Goal: Information Seeking & Learning: Learn about a topic

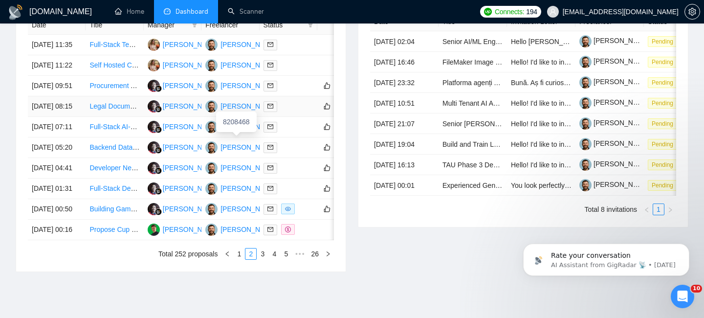
scroll to position [153, 0]
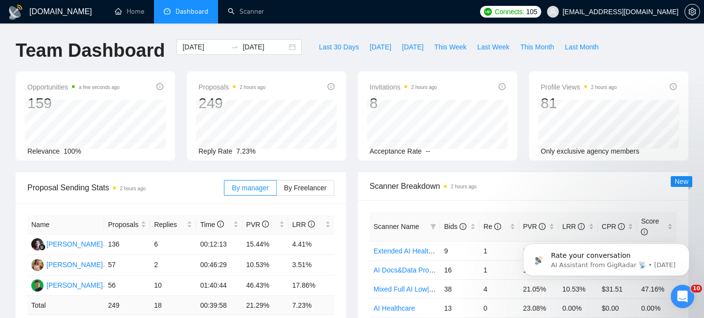
scroll to position [3, 0]
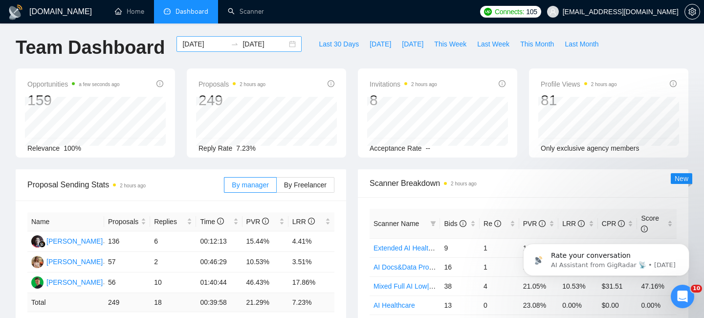
click at [194, 47] on input "[DATE]" at bounding box center [204, 44] width 45 height 11
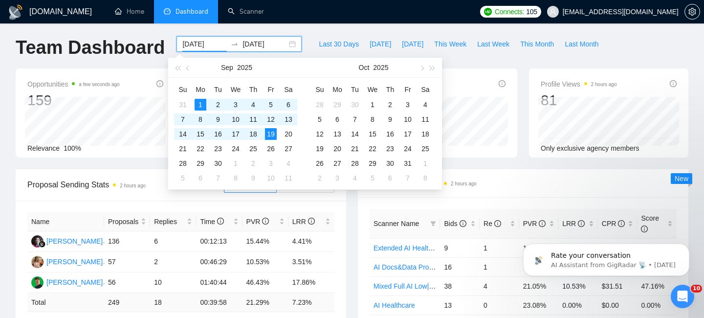
click at [153, 199] on div "Proposal Sending Stats 2 hours ago By manager By Freelancer" at bounding box center [180, 184] width 307 height 31
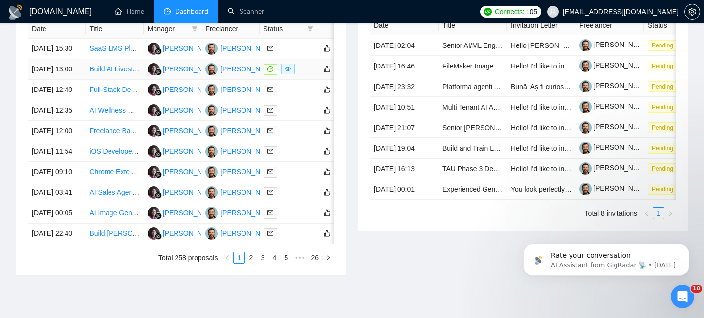
scroll to position [411, 0]
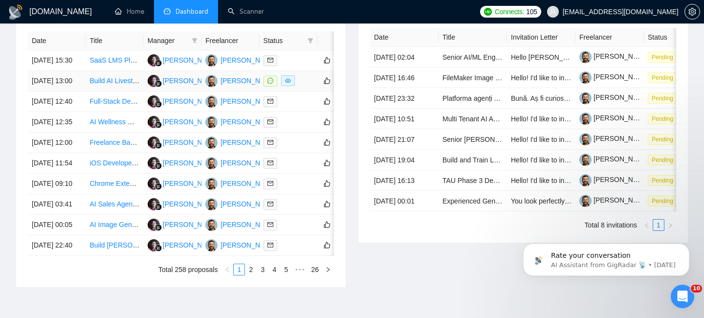
click at [80, 91] on td "[DATE] 13:00" at bounding box center [57, 81] width 58 height 21
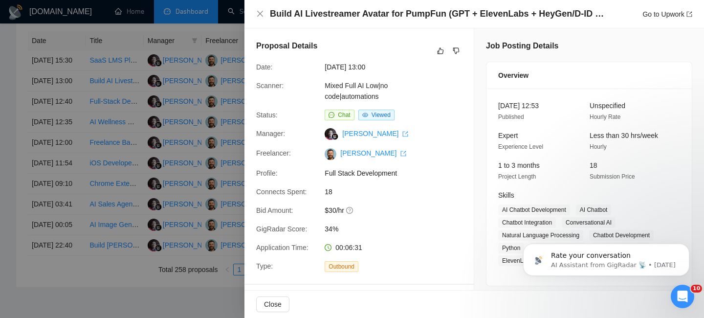
click at [338, 14] on h4 "Build AI Livestreamer Avatar for PumpFun (GPT + ElevenLabs + HeyGen/D-ID + OBS …" at bounding box center [439, 14] width 338 height 12
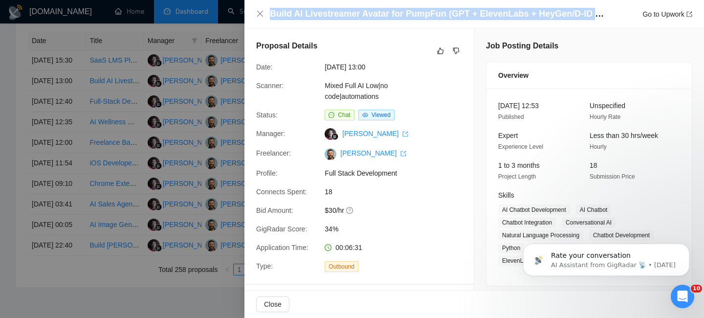
click at [338, 14] on h4 "Build AI Livestreamer Avatar for PumpFun (GPT + ElevenLabs + HeyGen/D-ID + OBS …" at bounding box center [439, 14] width 338 height 12
copy h4 "Build AI Livestreamer Avatar for PumpFun (GPT + ElevenLabs + HeyGen/D-ID + OBS …"
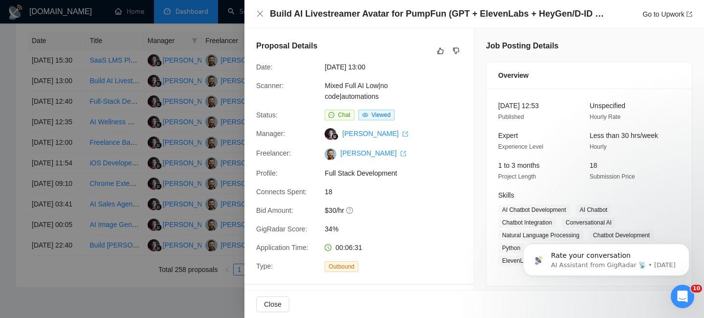
click at [64, 154] on div at bounding box center [352, 159] width 704 height 318
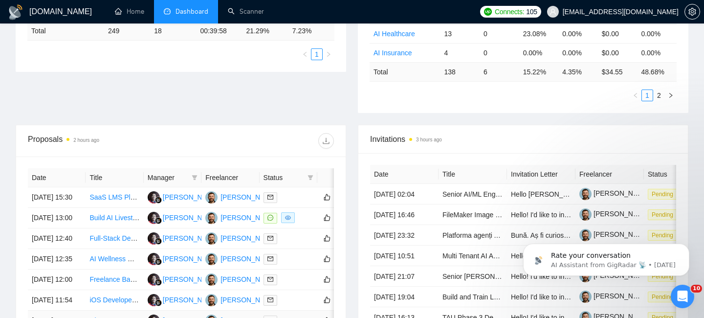
scroll to position [228, 0]
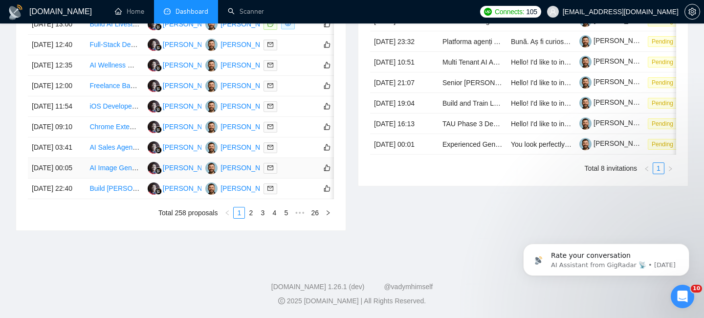
scroll to position [542, 0]
click at [257, 219] on li "3" at bounding box center [263, 213] width 12 height 12
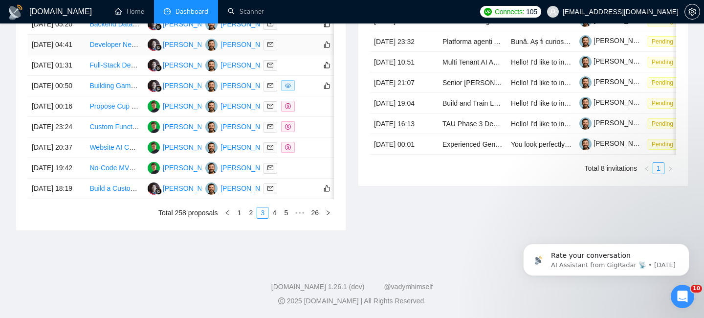
scroll to position [538, 0]
click at [250, 219] on li "2" at bounding box center [251, 213] width 12 height 12
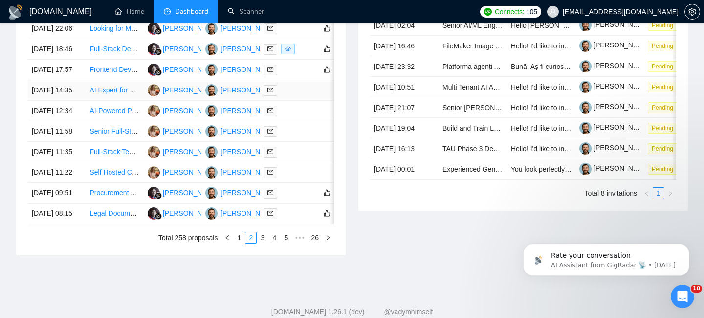
scroll to position [437, 0]
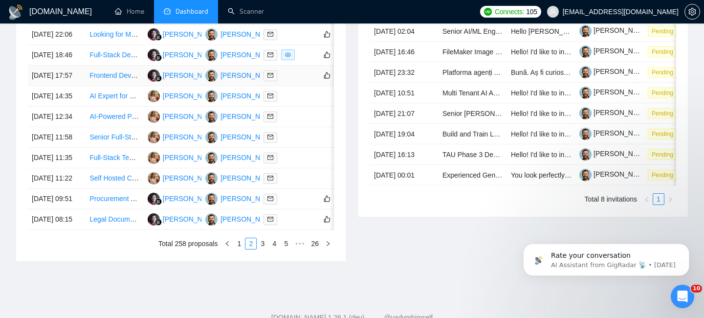
click at [78, 86] on td "18 Sep, 2025 17:57" at bounding box center [57, 76] width 58 height 21
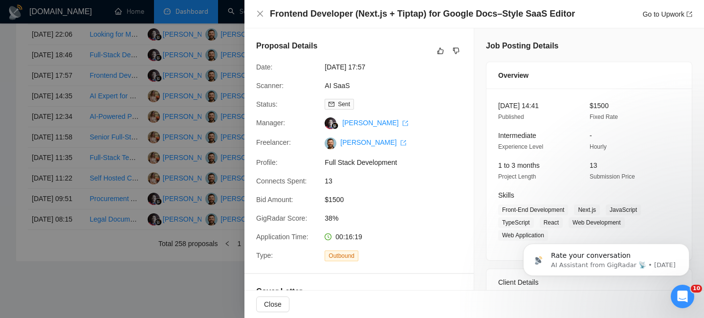
click at [277, 16] on h4 "Frontend Developer (Next.js + Tiptap) for Google Docs–Style SaaS Editor" at bounding box center [422, 14] width 305 height 12
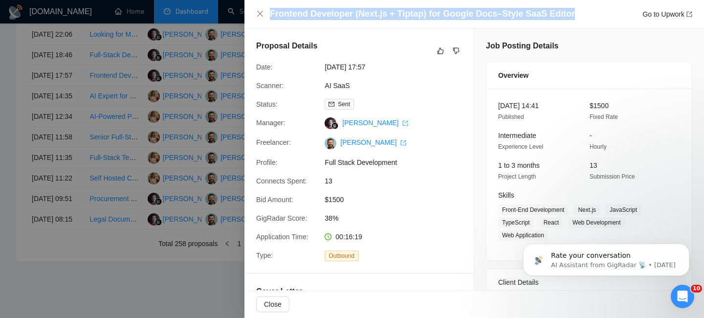
click at [277, 16] on h4 "Frontend Developer (Next.js + Tiptap) for Google Docs–Style SaaS Editor" at bounding box center [422, 14] width 305 height 12
copy h4 "Frontend Developer (Next.js + Tiptap) for Google Docs–Style SaaS Editor"
click at [258, 12] on icon "close" at bounding box center [260, 14] width 6 height 6
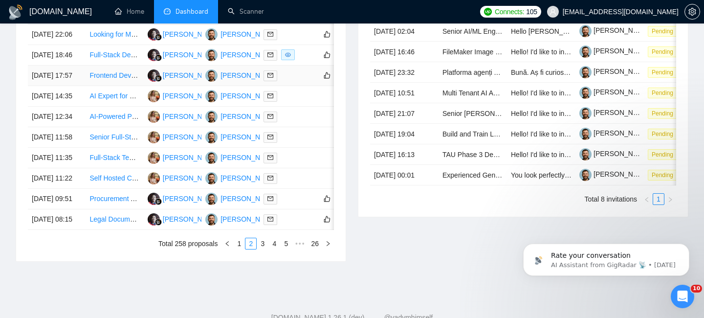
click at [81, 86] on td "18 Sep, 2025 17:57" at bounding box center [57, 76] width 58 height 21
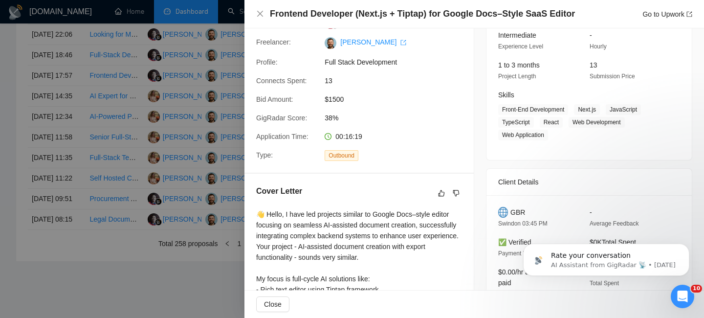
scroll to position [131, 0]
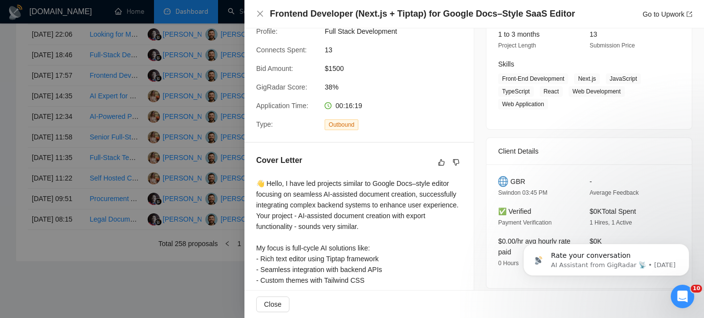
click at [519, 180] on span "GBR" at bounding box center [518, 181] width 15 height 11
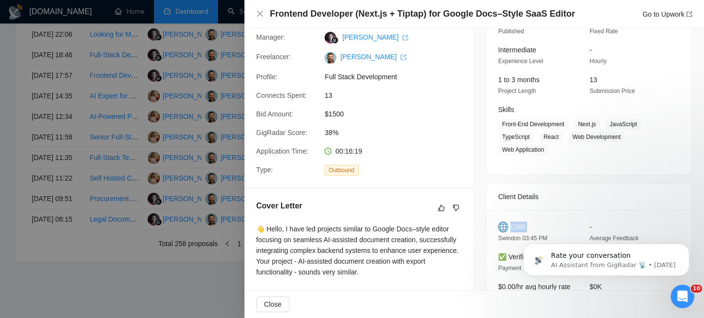
scroll to position [58, 0]
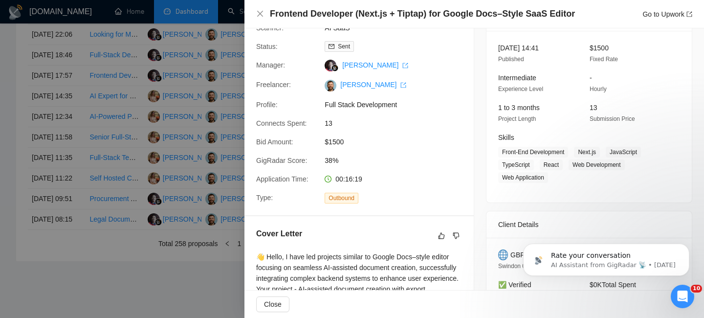
click at [255, 17] on div "Frontend Developer (Next.js + Tiptap) for Google Docs–Style SaaS Editor Go to U…" at bounding box center [475, 14] width 460 height 28
click at [258, 20] on div "Frontend Developer (Next.js + Tiptap) for Google Docs–Style SaaS Editor Go to U…" at bounding box center [475, 14] width 460 height 28
click at [258, 17] on icon "close" at bounding box center [260, 14] width 8 height 8
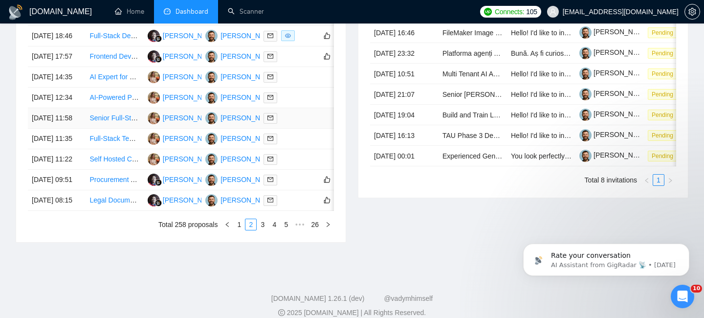
scroll to position [449, 0]
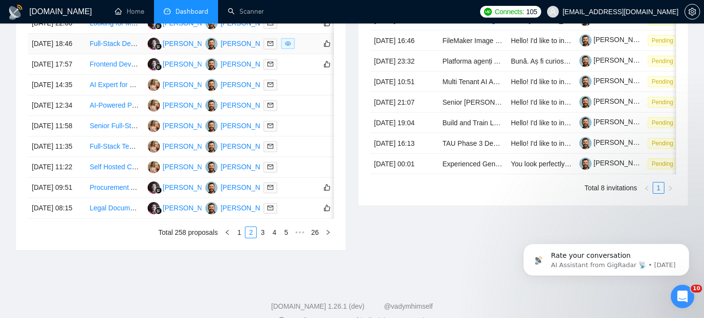
click at [74, 54] on td "18 Sep, 2025 18:46" at bounding box center [57, 44] width 58 height 21
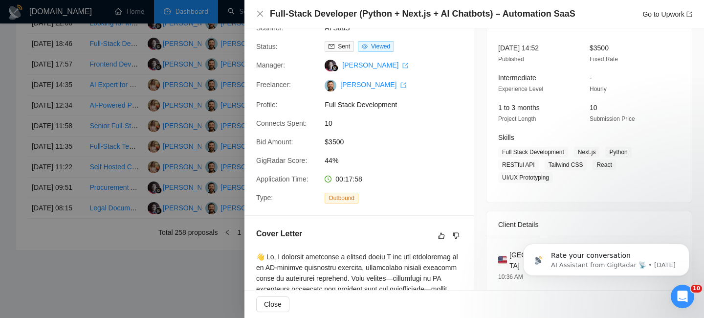
click at [300, 14] on h4 "Full-Stack Developer (Python + Next.js + AI Chatbots) – Automation SaaS" at bounding box center [423, 14] width 306 height 12
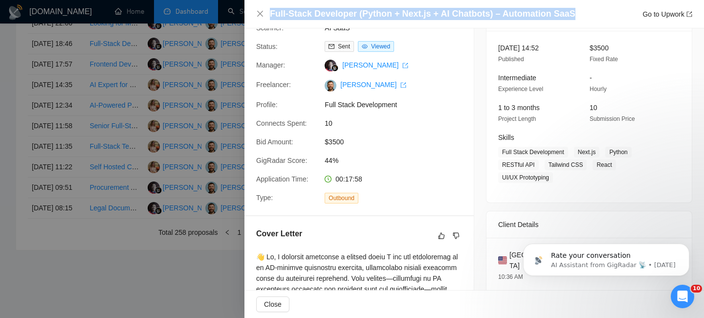
click at [300, 14] on h4 "Full-Stack Developer (Python + Next.js + AI Chatbots) – Automation SaaS" at bounding box center [423, 14] width 306 height 12
copy h4 "Full-Stack Developer (Python + Next.js + AI Chatbots) – Automation SaaS"
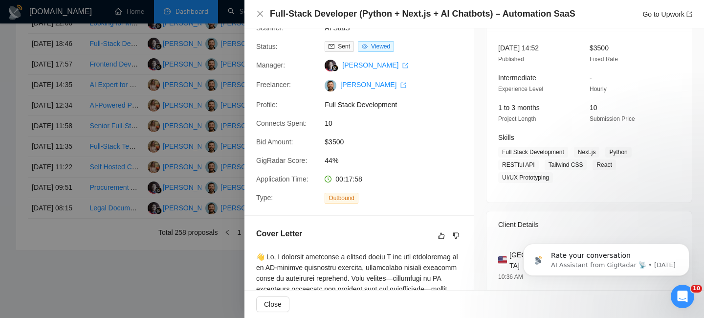
click at [262, 8] on div "Full-Stack Developer (Python + Next.js + AI Chatbots) – Automation SaaS Go to U…" at bounding box center [474, 14] width 436 height 12
click at [262, 11] on icon "close" at bounding box center [260, 14] width 8 height 8
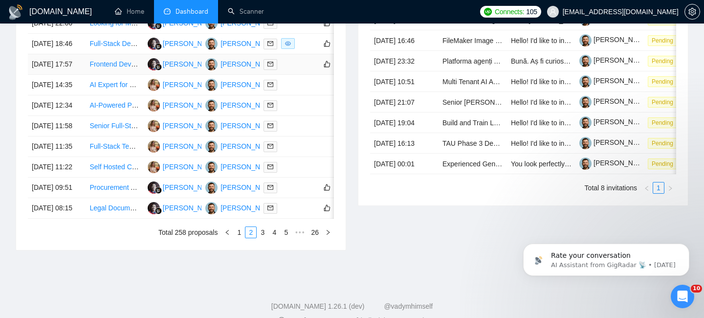
click at [81, 75] on td "18 Sep, 2025 17:57" at bounding box center [57, 64] width 58 height 21
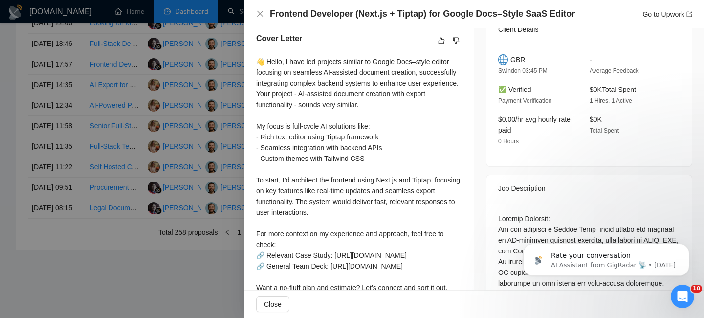
scroll to position [248, 0]
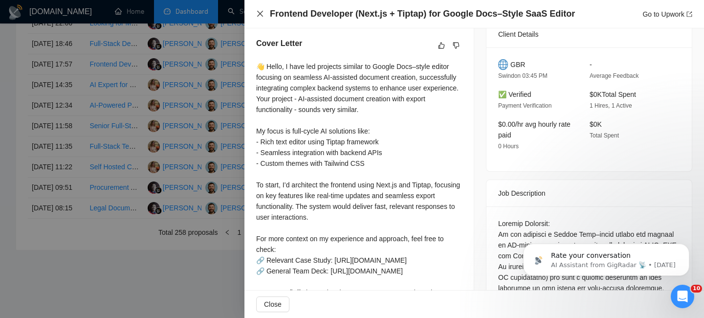
click at [260, 18] on icon "close" at bounding box center [260, 14] width 8 height 8
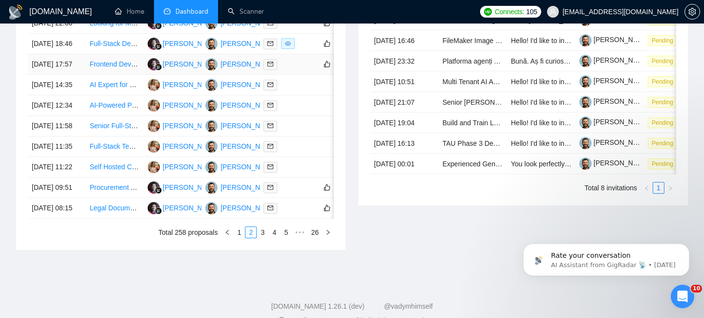
scroll to position [439, 0]
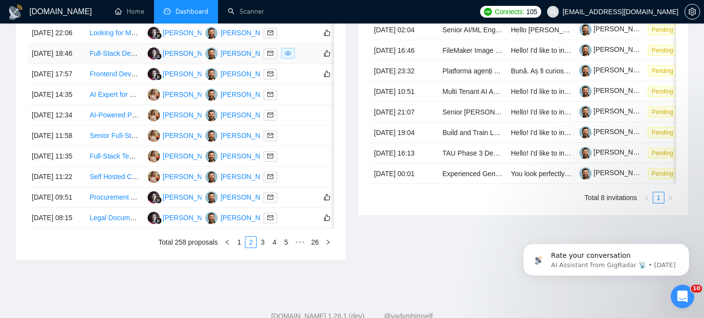
click at [78, 64] on td "18 Sep, 2025 18:46" at bounding box center [57, 54] width 58 height 21
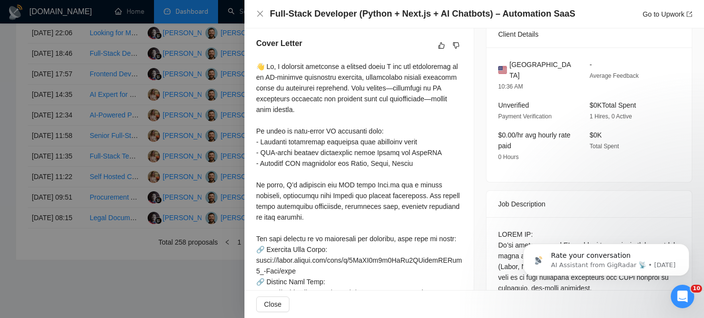
click at [522, 61] on span "United States" at bounding box center [542, 70] width 65 height 22
copy span "United States"
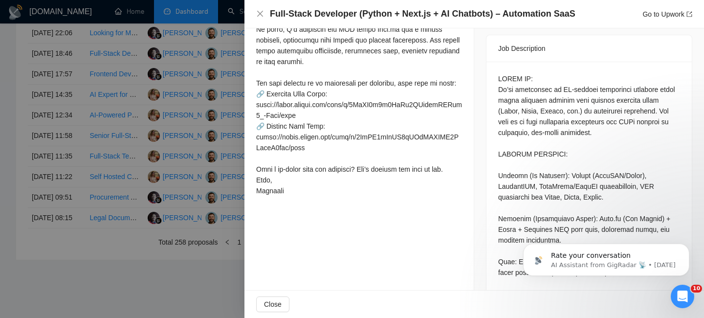
scroll to position [379, 0]
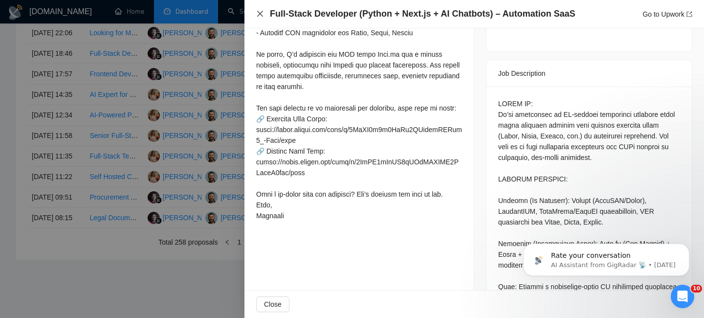
click at [262, 12] on icon "close" at bounding box center [260, 14] width 6 height 6
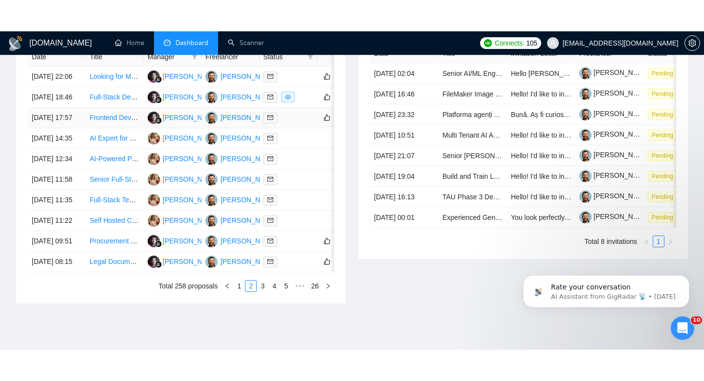
scroll to position [421, 0]
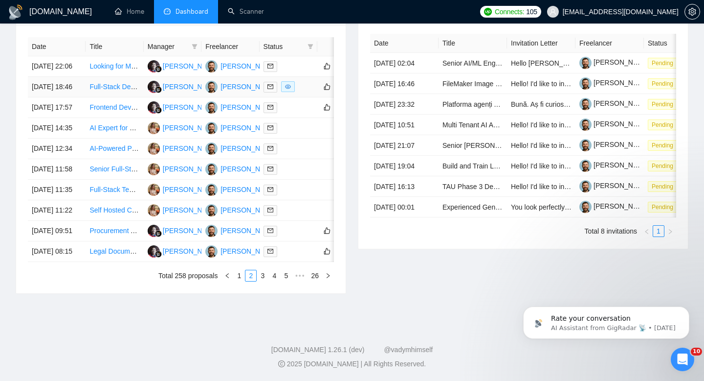
click at [80, 88] on td "18 Sep, 2025 18:46" at bounding box center [57, 87] width 58 height 21
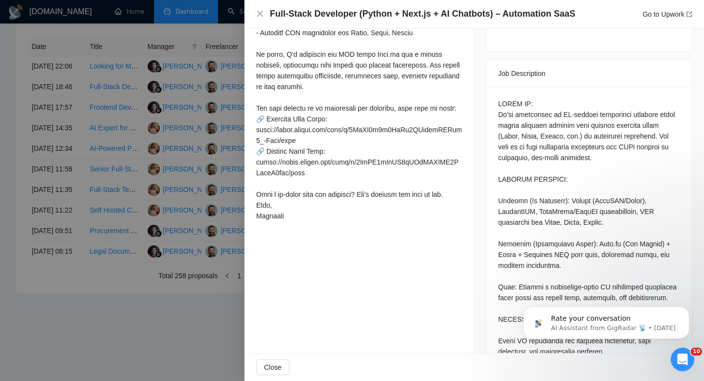
click at [258, 18] on div "Full-Stack Developer (Python + Next.js + AI Chatbots) – Automation SaaS Go to U…" at bounding box center [474, 14] width 436 height 12
click at [262, 11] on icon "close" at bounding box center [260, 14] width 8 height 8
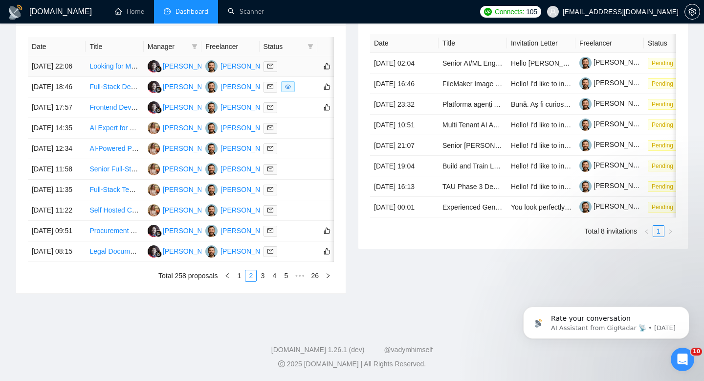
click at [68, 56] on td "18 Sep, 2025 22:06" at bounding box center [57, 66] width 58 height 21
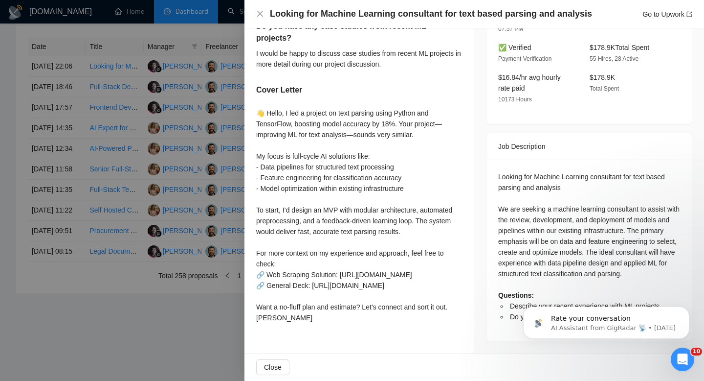
click at [333, 15] on h4 "Looking for Machine Learning consultant for text based parsing and analysis" at bounding box center [431, 14] width 322 height 12
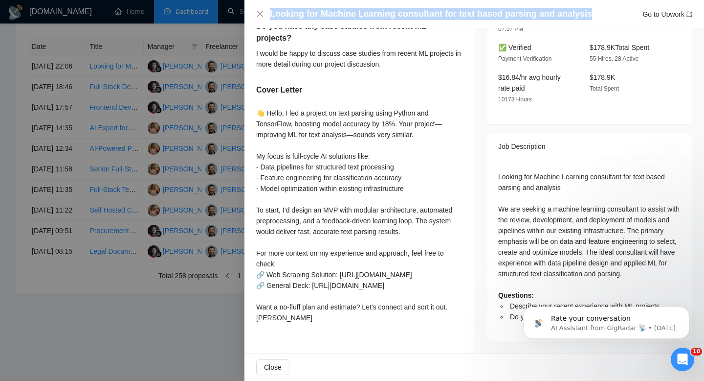
copy h4 "Looking for Machine Learning consultant for text based parsing and analysis"
click at [258, 17] on icon "close" at bounding box center [260, 14] width 8 height 8
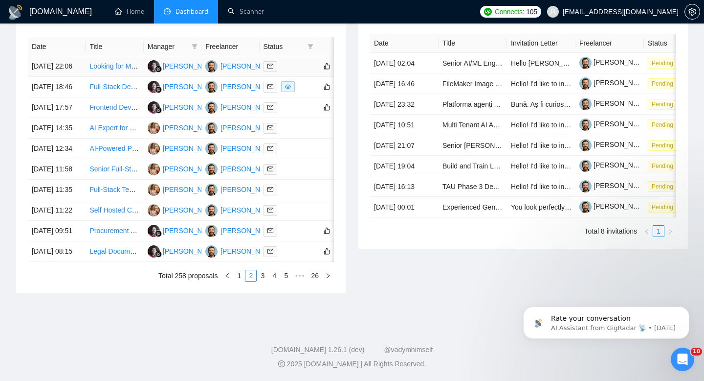
click at [70, 64] on td "18 Sep, 2025 22:06" at bounding box center [57, 66] width 58 height 21
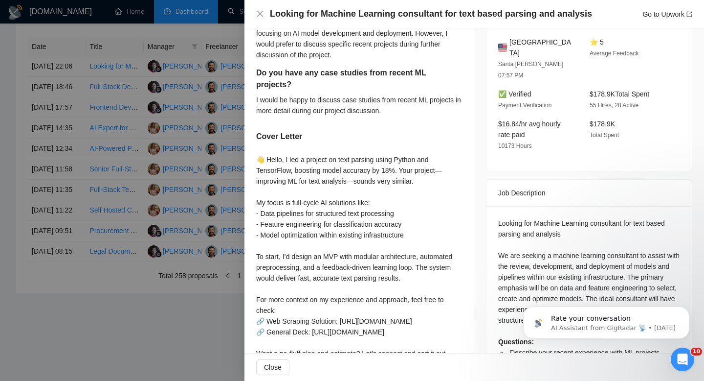
scroll to position [392, 0]
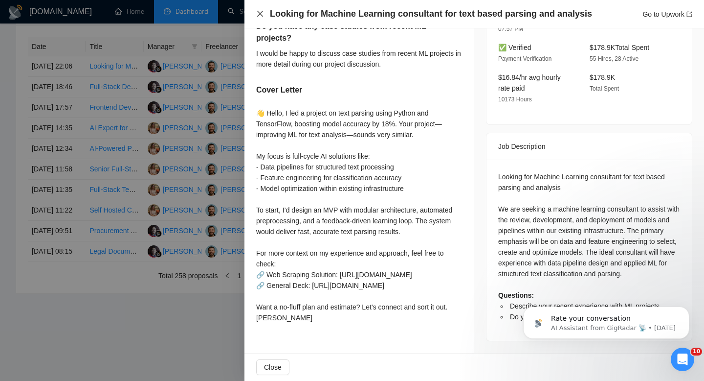
click at [263, 14] on icon "close" at bounding box center [260, 14] width 8 height 8
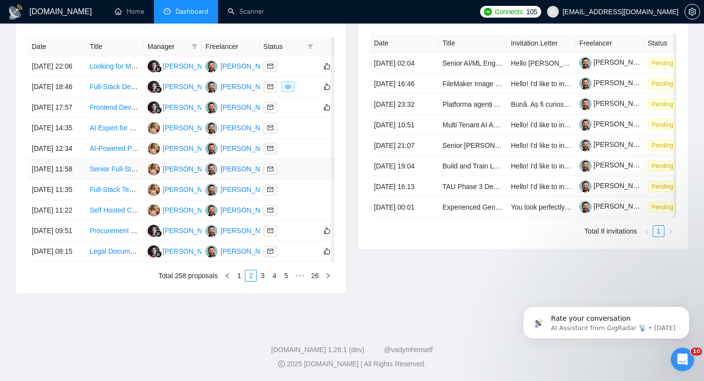
scroll to position [485, 0]
click at [239, 281] on link "1" at bounding box center [239, 275] width 11 height 11
click at [83, 262] on td "18 Sep, 2025 22:40" at bounding box center [57, 251] width 58 height 21
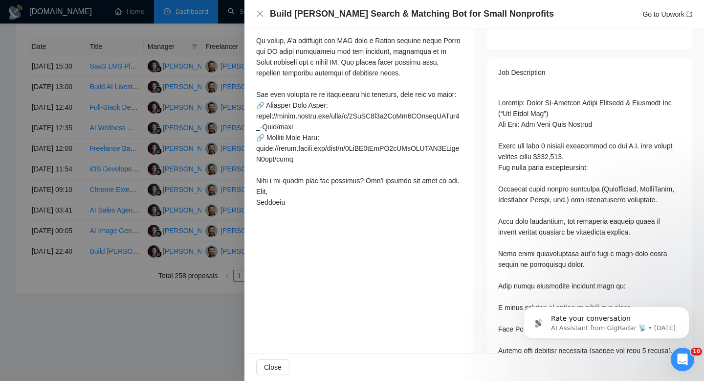
click at [316, 20] on div "Build AI Grant Search & Matching Bot for Small Nonprofits Go to Upwork" at bounding box center [475, 14] width 460 height 28
click at [312, 14] on h4 "Build AI Grant Search & Matching Bot for Small Nonprofits" at bounding box center [412, 14] width 284 height 12
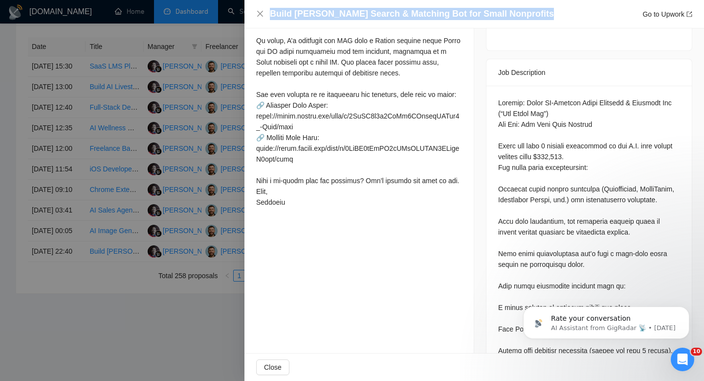
copy h4 "Build AI Grant Search & Matching Bot for Small Nonprofits"
click at [261, 14] on icon "close" at bounding box center [260, 14] width 6 height 6
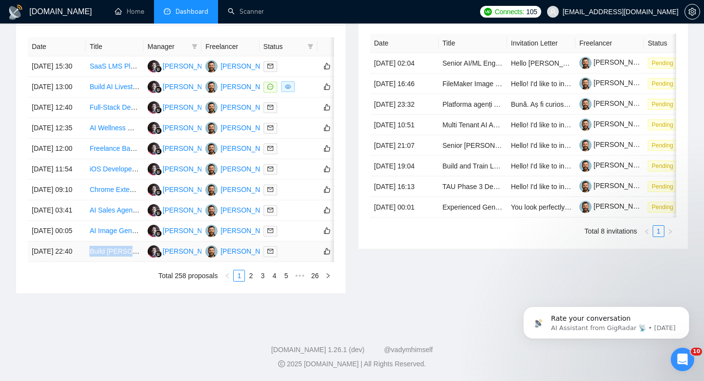
click at [77, 262] on td "18 Sep, 2025 22:40" at bounding box center [57, 251] width 58 height 21
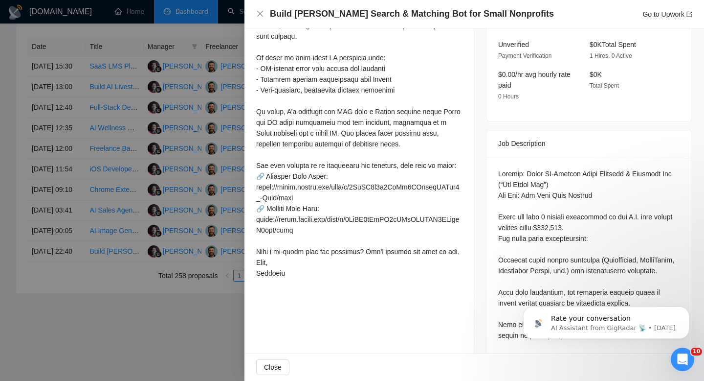
scroll to position [227, 0]
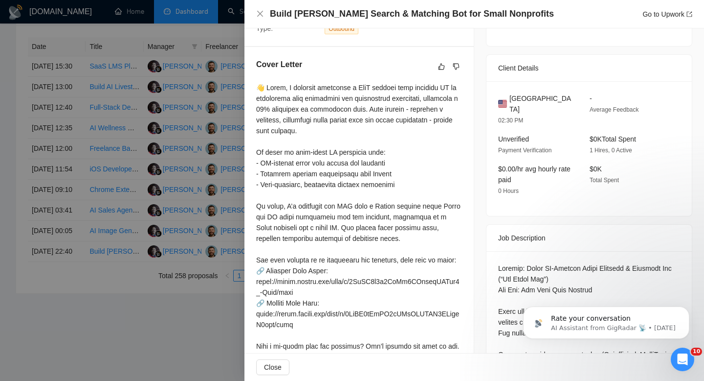
click at [519, 96] on span "United States" at bounding box center [542, 104] width 65 height 22
copy span "United States"
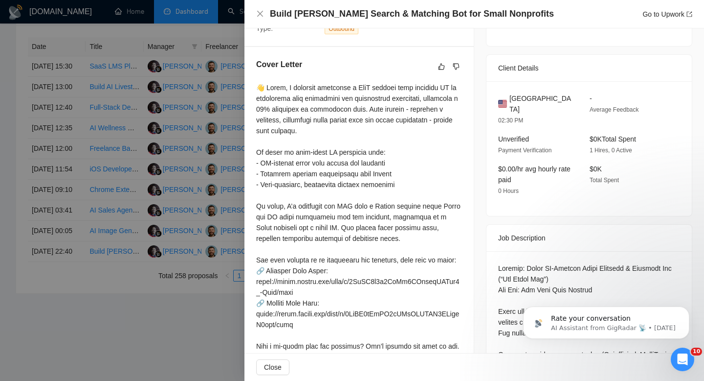
click at [124, 218] on div at bounding box center [352, 190] width 704 height 381
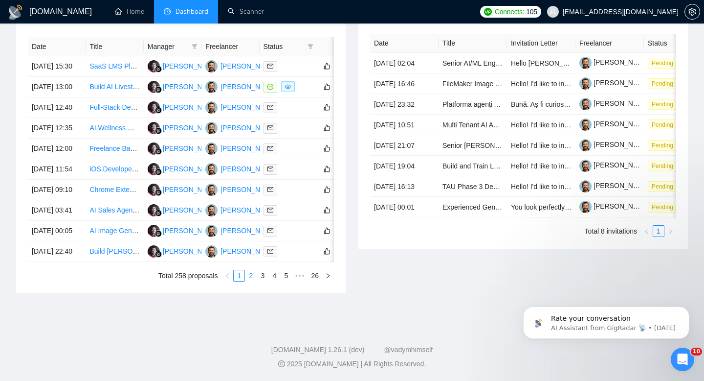
click at [251, 281] on link "2" at bounding box center [251, 275] width 11 height 11
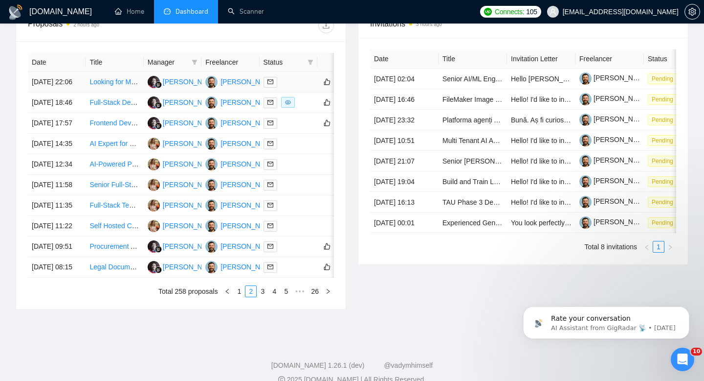
click at [66, 92] on td "18 Sep, 2025 22:06" at bounding box center [57, 82] width 58 height 21
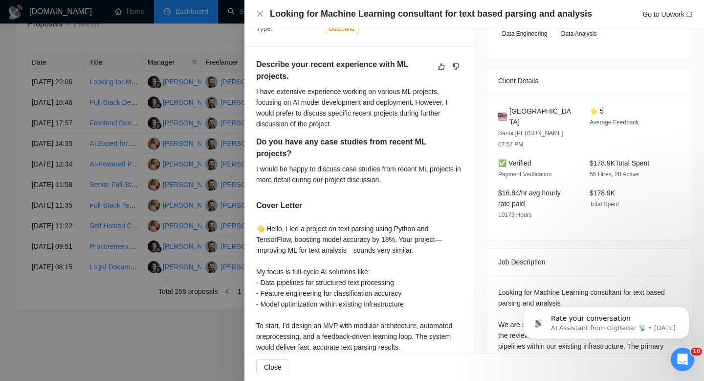
click at [538, 111] on span "United States" at bounding box center [542, 117] width 65 height 22
copy span "United States"
click at [256, 19] on div "Looking for Machine Learning consultant for text based parsing and analysis Go …" at bounding box center [474, 14] width 436 height 12
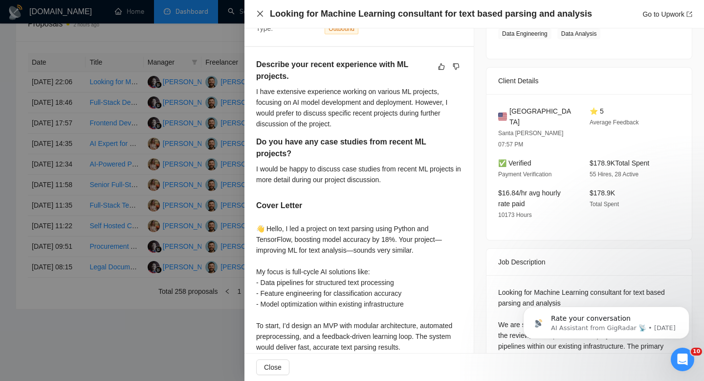
click at [259, 15] on icon "close" at bounding box center [260, 14] width 6 height 6
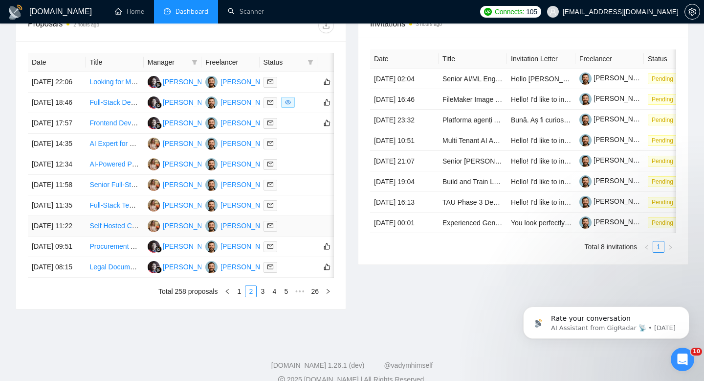
scroll to position [499, 0]
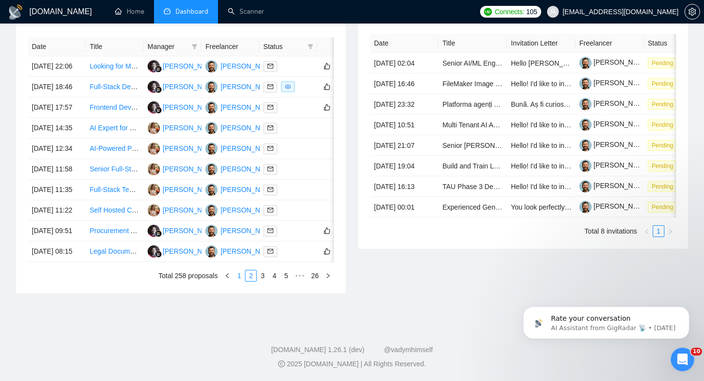
click at [242, 274] on link "1" at bounding box center [239, 275] width 11 height 11
click at [75, 254] on td "18 Sep, 2025 22:40" at bounding box center [57, 251] width 58 height 21
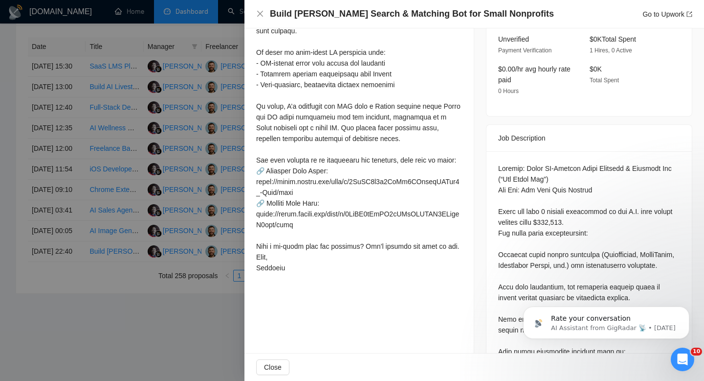
scroll to position [0, 0]
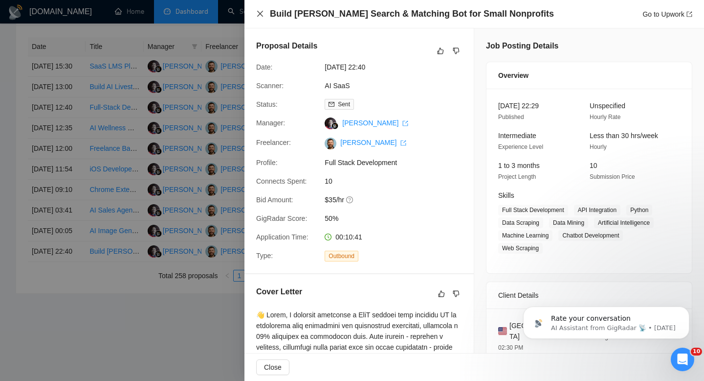
click at [262, 10] on icon "close" at bounding box center [260, 14] width 8 height 8
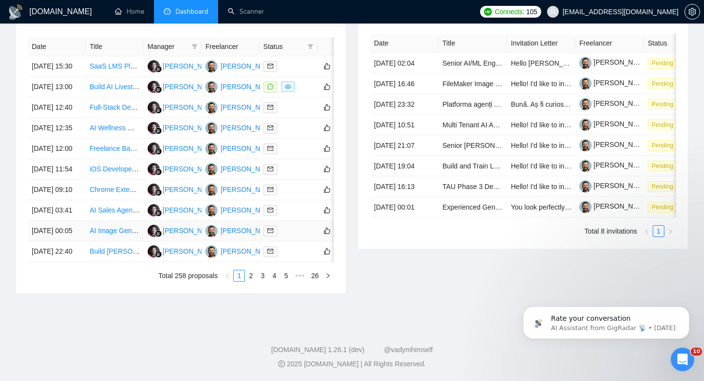
click at [79, 221] on td "19 Sep, 2025 00:05" at bounding box center [57, 231] width 58 height 21
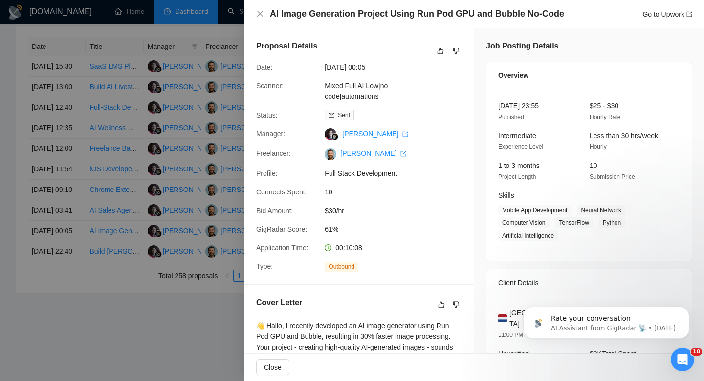
click at [424, 9] on h4 "AI Image Generation Project Using Run Pod GPU and Bubble No-Code" at bounding box center [417, 14] width 295 height 12
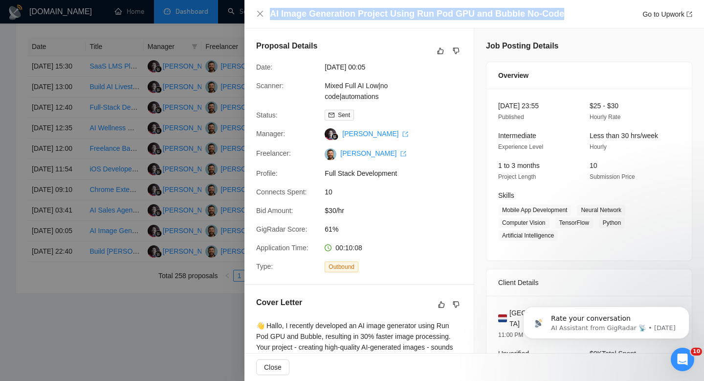
click at [424, 9] on h4 "AI Image Generation Project Using Run Pod GPU and Bubble No-Code" at bounding box center [417, 14] width 295 height 12
copy h4 "AI Image Generation Project Using Run Pod GPU and Bubble No-Code"
click at [260, 16] on icon "close" at bounding box center [260, 14] width 8 height 8
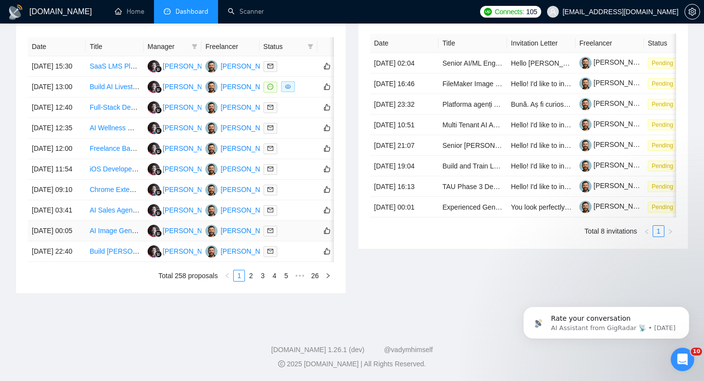
click at [83, 223] on td "19 Sep, 2025 00:05" at bounding box center [57, 231] width 58 height 21
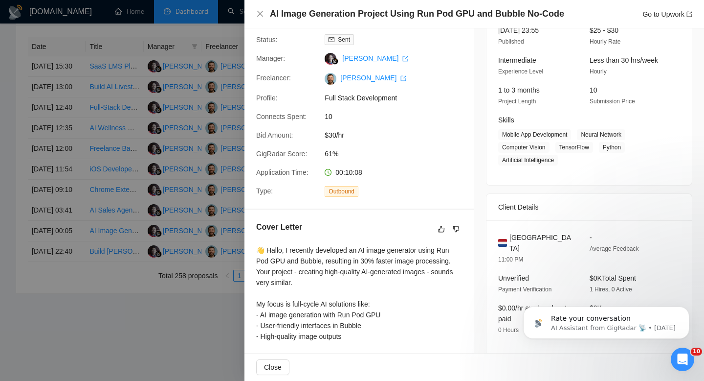
scroll to position [98, 0]
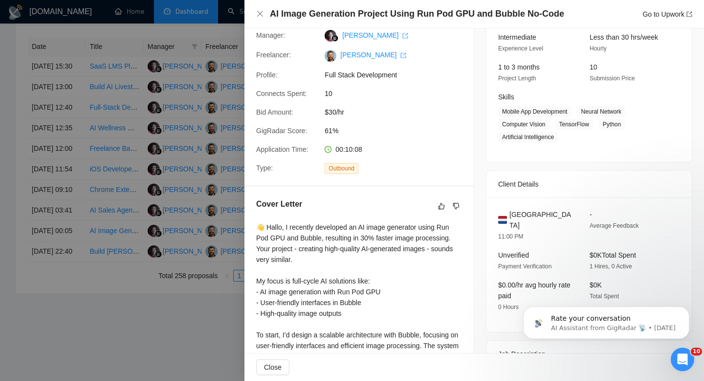
click at [519, 209] on span "Netherlands" at bounding box center [542, 220] width 65 height 22
copy span "Netherlands"
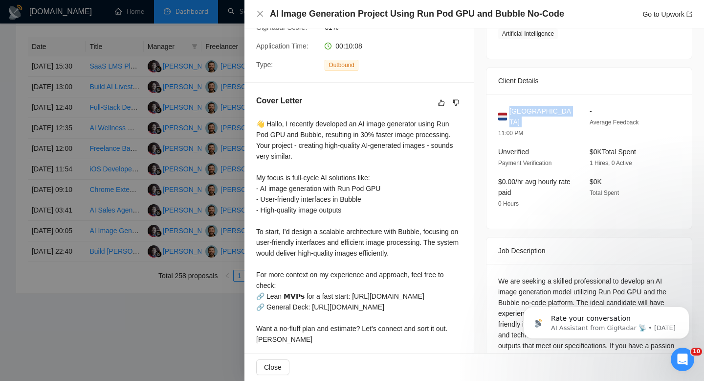
scroll to position [262, 0]
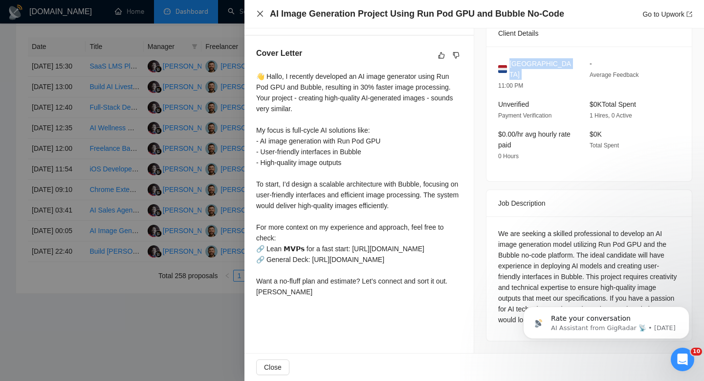
click at [258, 10] on icon "close" at bounding box center [260, 14] width 8 height 8
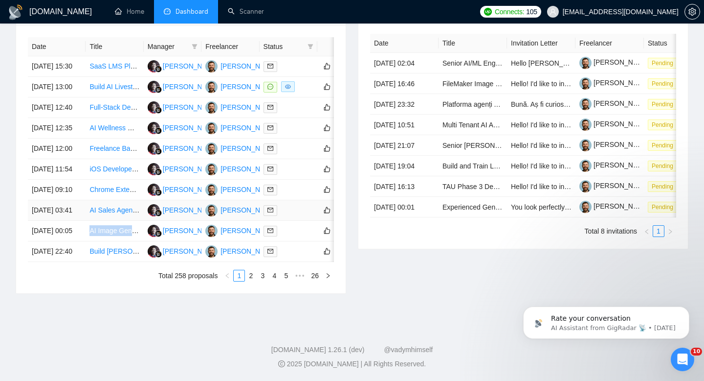
click at [79, 200] on td "19 Sep, 2025 03:41" at bounding box center [57, 210] width 58 height 21
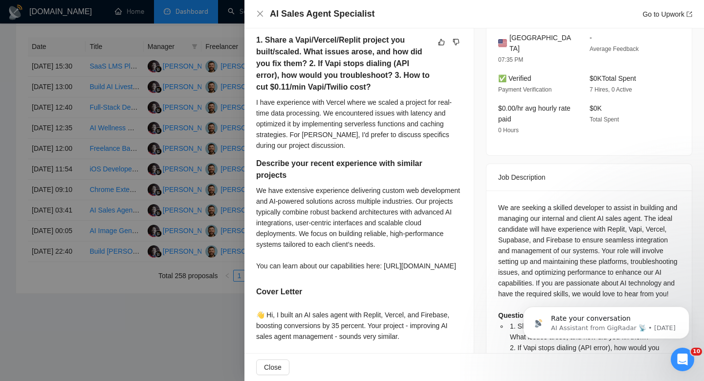
click at [366, 11] on h4 "AI Sales Agent Specialist" at bounding box center [322, 14] width 105 height 12
copy h4 "AI Sales Agent Specialist"
click at [258, 10] on icon "close" at bounding box center [260, 14] width 8 height 8
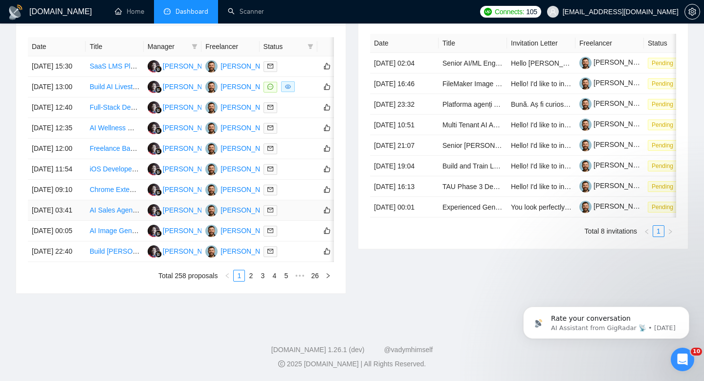
click at [81, 200] on td "19 Sep, 2025 03:41" at bounding box center [57, 210] width 58 height 21
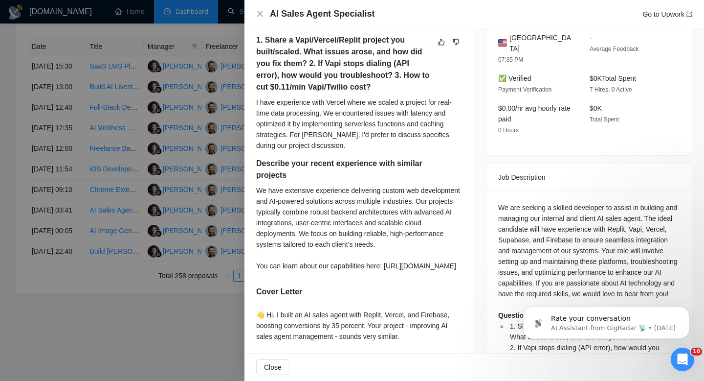
scroll to position [268, 0]
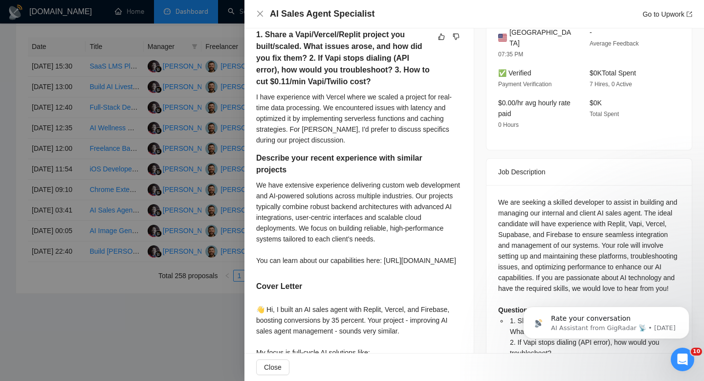
click at [538, 31] on span "United States" at bounding box center [542, 38] width 65 height 22
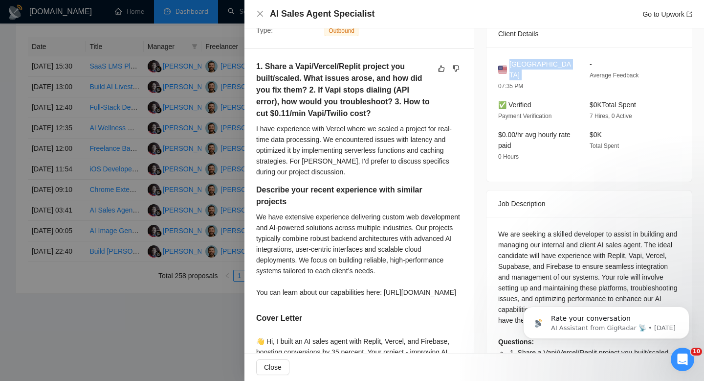
scroll to position [232, 0]
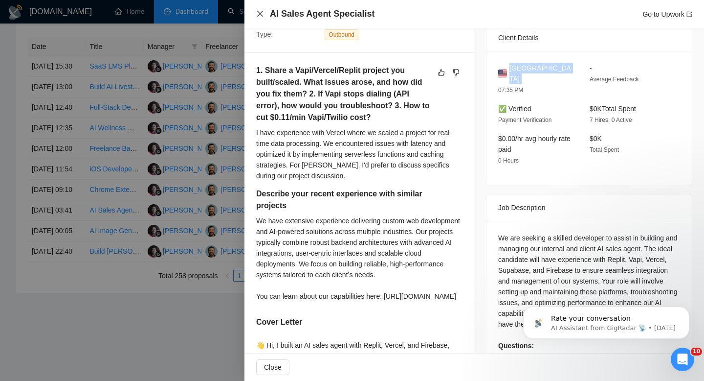
click at [258, 13] on icon "close" at bounding box center [260, 14] width 8 height 8
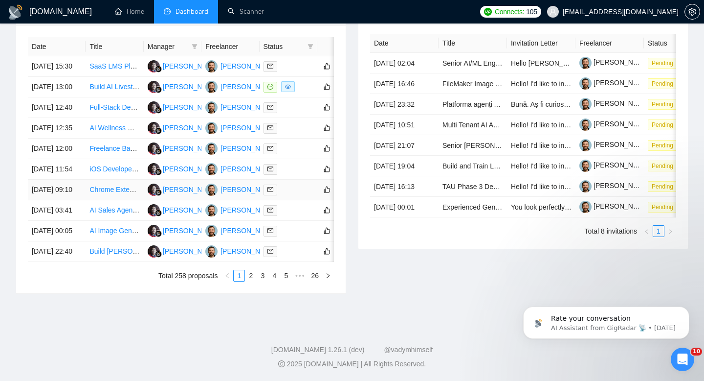
click at [87, 180] on td "Chrome Extension Developer Needed for Scam Detection Tool" at bounding box center [115, 190] width 58 height 21
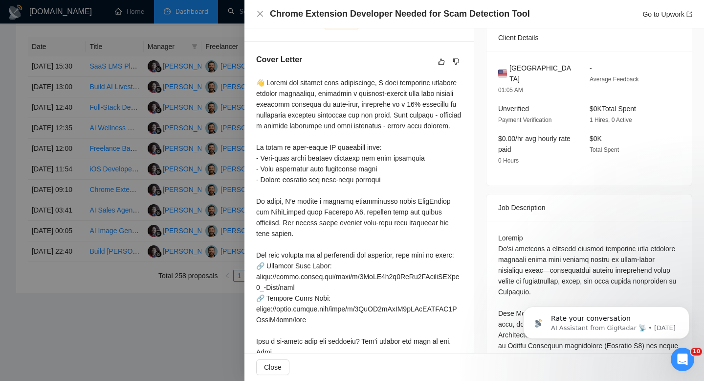
click at [407, 13] on h4 "Chrome Extension Developer Needed for Scam Detection Tool" at bounding box center [400, 14] width 260 height 12
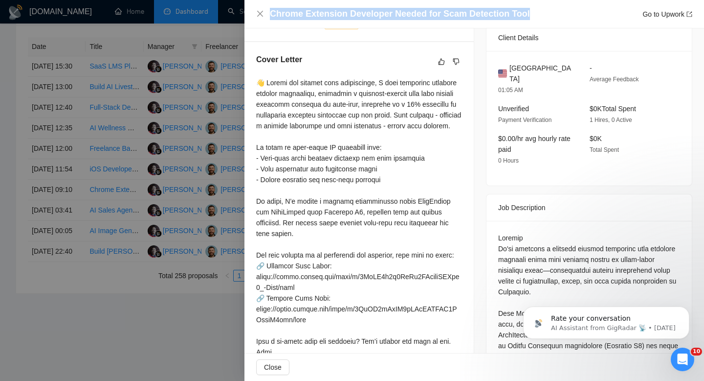
click at [407, 13] on h4 "Chrome Extension Developer Needed for Scam Detection Tool" at bounding box center [400, 14] width 260 height 12
click at [258, 16] on icon "close" at bounding box center [260, 14] width 8 height 8
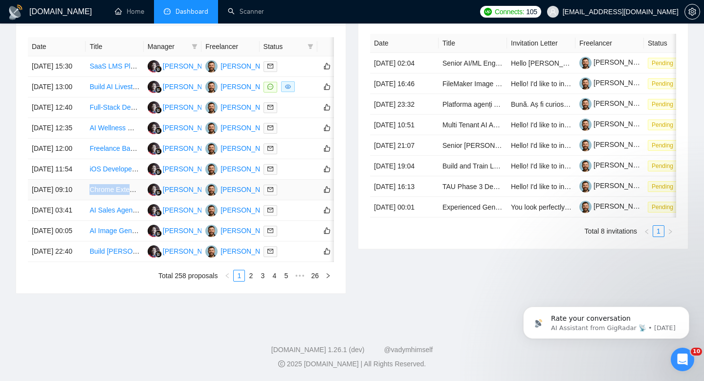
click at [90, 185] on link "Chrome Extension Developer Needed for Scam Detection Tool" at bounding box center [185, 189] width 190 height 8
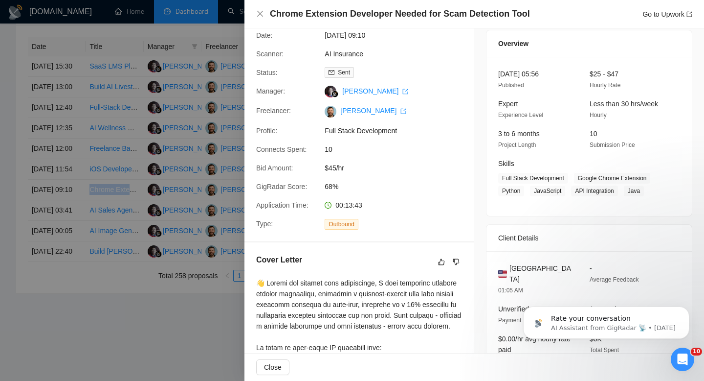
scroll to position [0, 0]
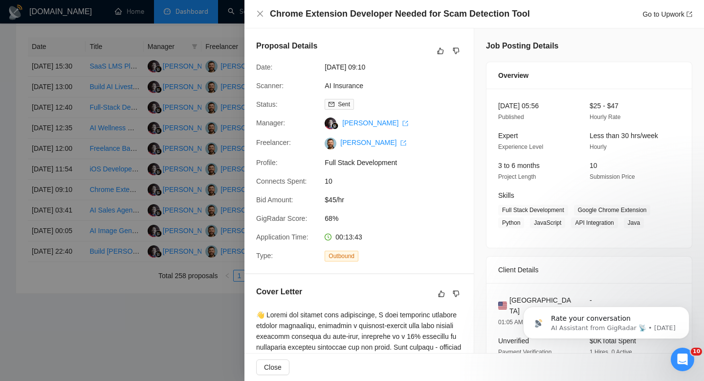
click at [354, 14] on h4 "Chrome Extension Developer Needed for Scam Detection Tool" at bounding box center [400, 14] width 260 height 12
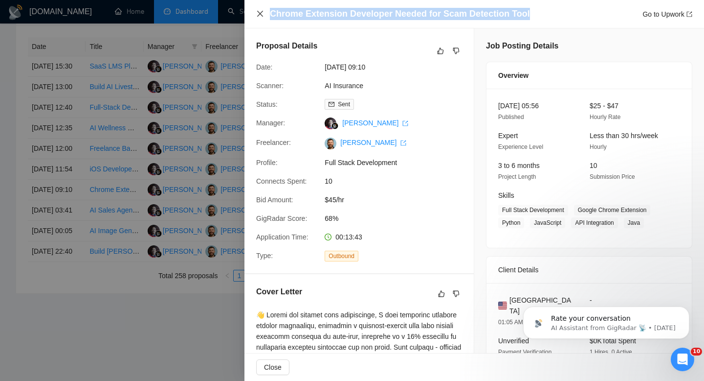
click at [256, 11] on icon "close" at bounding box center [260, 14] width 8 height 8
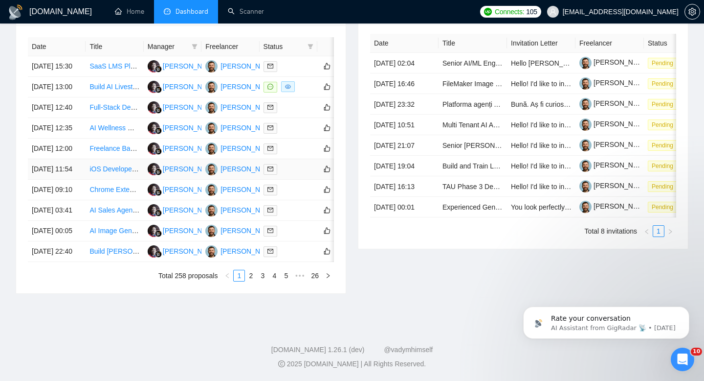
click at [67, 159] on td "19 Sep, 2025 11:54" at bounding box center [57, 169] width 58 height 21
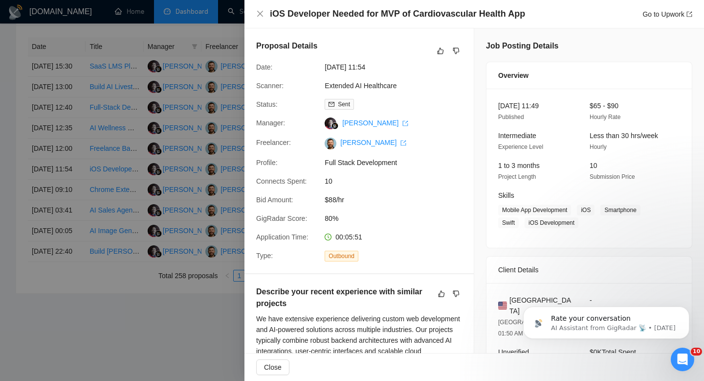
click at [372, 14] on h4 "iOS Developer Needed for MVP of Cardiovascular Health App" at bounding box center [397, 14] width 255 height 12
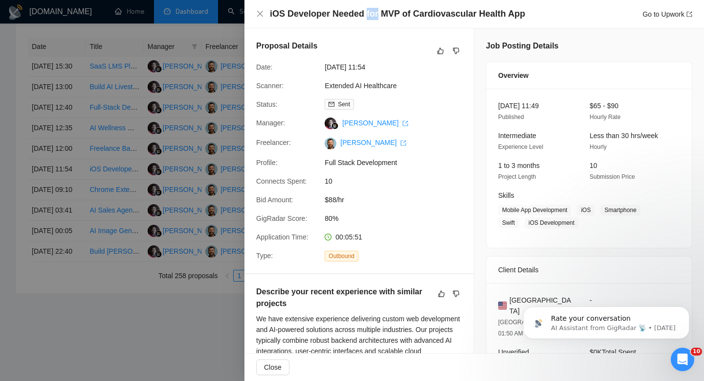
click at [372, 14] on h4 "iOS Developer Needed for MVP of Cardiovascular Health App" at bounding box center [397, 14] width 255 height 12
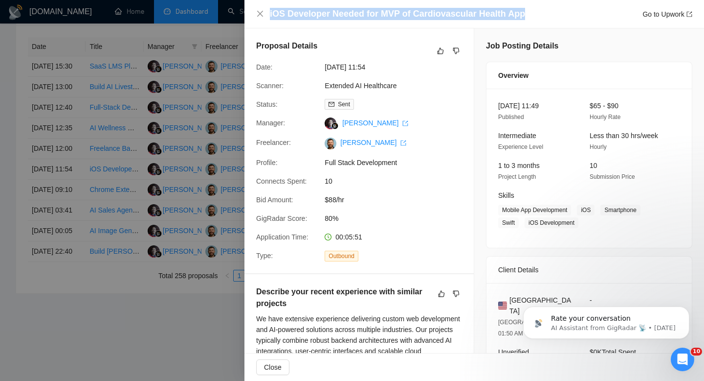
click at [372, 14] on h4 "iOS Developer Needed for MVP of Cardiovascular Health App" at bounding box center [397, 14] width 255 height 12
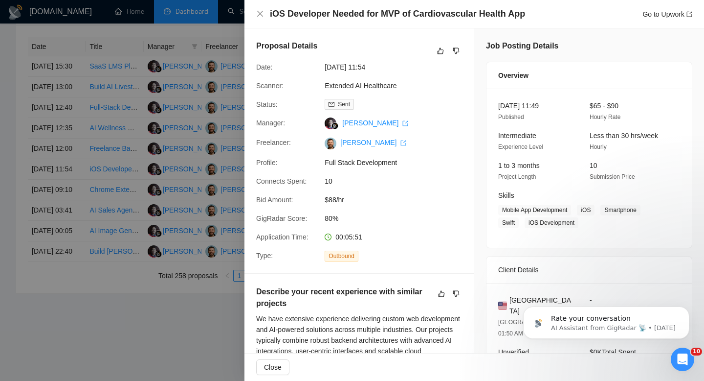
click at [254, 15] on div "iOS Developer Needed for MVP of Cardiovascular Health App Go to Upwork" at bounding box center [475, 14] width 460 height 28
click at [257, 14] on icon "close" at bounding box center [260, 14] width 8 height 8
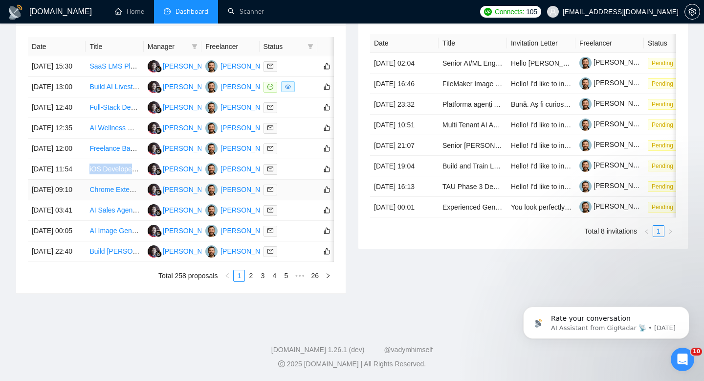
click at [84, 180] on td "19 Sep, 2025 09:10" at bounding box center [57, 190] width 58 height 21
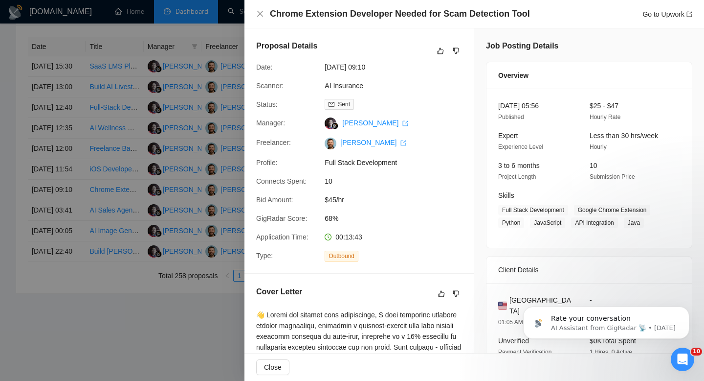
click at [535, 295] on body "Rate your conversation AI Assistant from GigRadar 📡 • 1d ago" at bounding box center [607, 320] width 188 height 61
click at [519, 295] on body "Rate your conversation AI Assistant from GigRadar 📡 • 1d ago" at bounding box center [607, 320] width 188 height 61
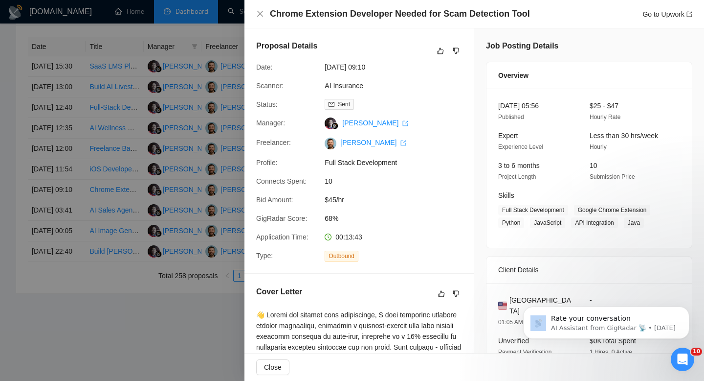
click at [519, 295] on body "Rate your conversation AI Assistant from GigRadar 📡 • 1d ago" at bounding box center [607, 320] width 188 height 61
click at [516, 298] on body "Rate your conversation AI Assistant from GigRadar 📡 • 1d ago" at bounding box center [607, 320] width 188 height 61
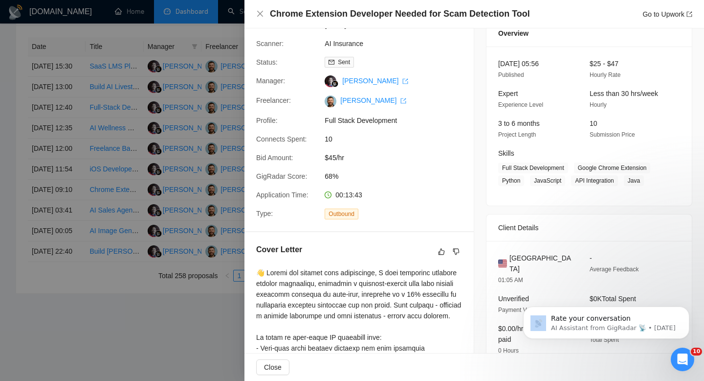
scroll to position [70, 0]
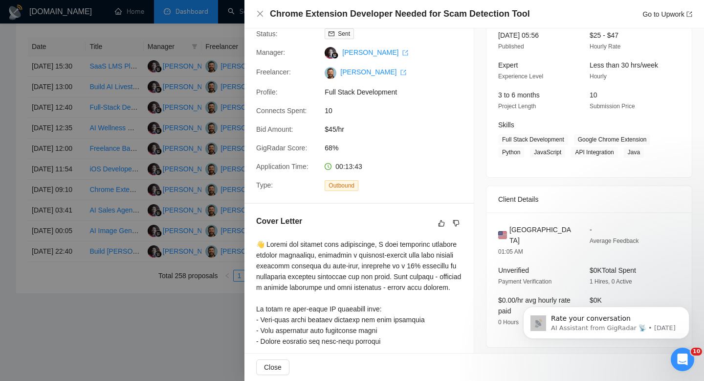
click at [524, 233] on span "United States" at bounding box center [542, 235] width 65 height 22
click at [98, 188] on div at bounding box center [352, 190] width 704 height 381
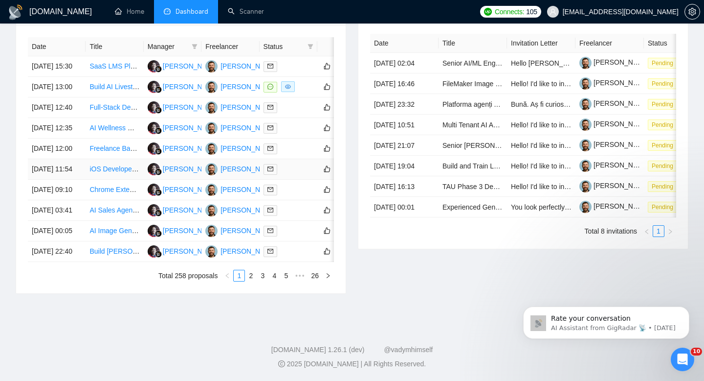
click at [81, 159] on td "19 Sep, 2025 11:54" at bounding box center [57, 169] width 58 height 21
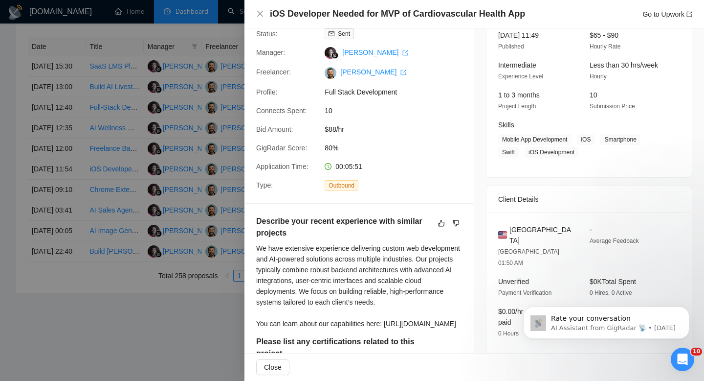
click at [90, 132] on div at bounding box center [352, 190] width 704 height 381
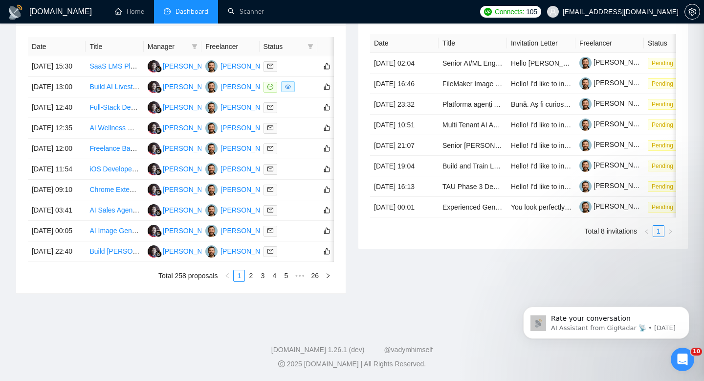
click at [78, 129] on div at bounding box center [352, 190] width 704 height 381
click at [78, 159] on td "19 Sep, 2025 11:54" at bounding box center [57, 169] width 58 height 21
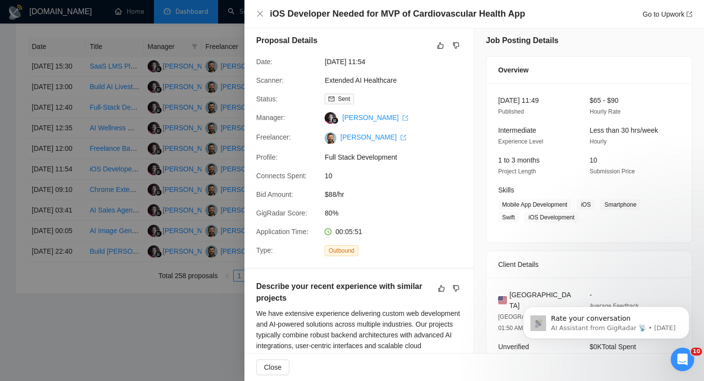
scroll to position [0, 0]
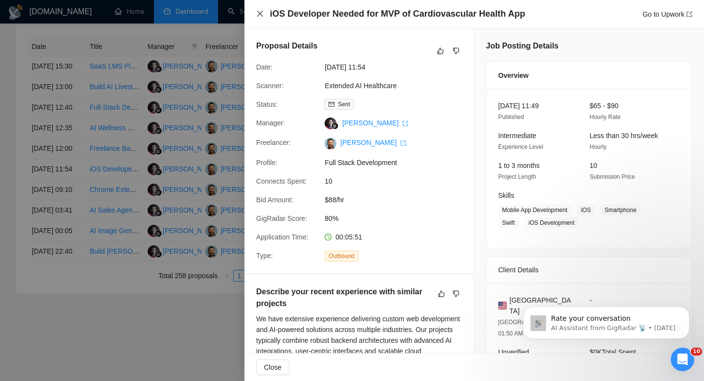
click at [258, 13] on icon "close" at bounding box center [260, 14] width 8 height 8
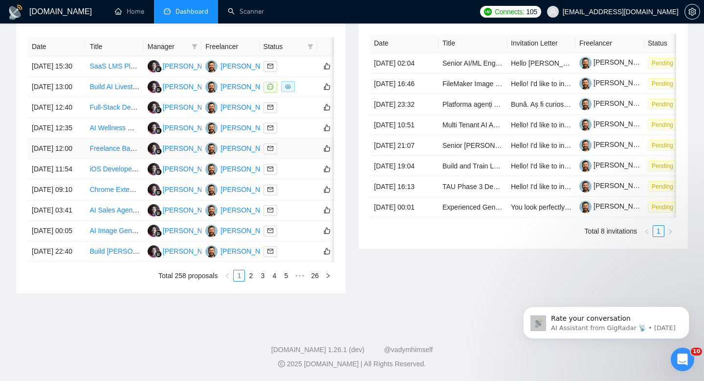
click at [75, 138] on td "19 Sep, 2025 12:00" at bounding box center [57, 148] width 58 height 21
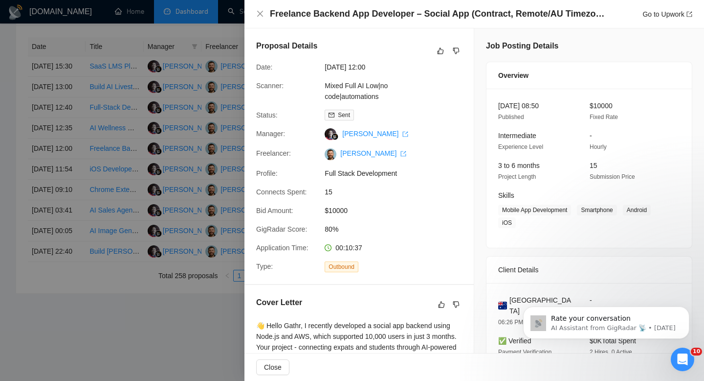
click at [385, 13] on h4 "Freelance Backend App Developer – Social App (Contract, Remote/AU Timezone)" at bounding box center [439, 14] width 338 height 12
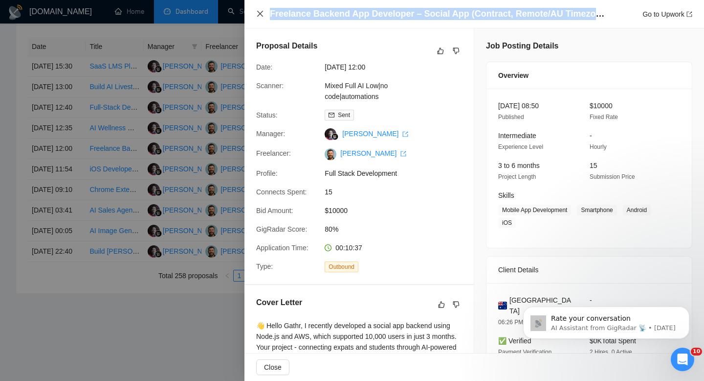
click at [258, 17] on icon "close" at bounding box center [260, 14] width 8 height 8
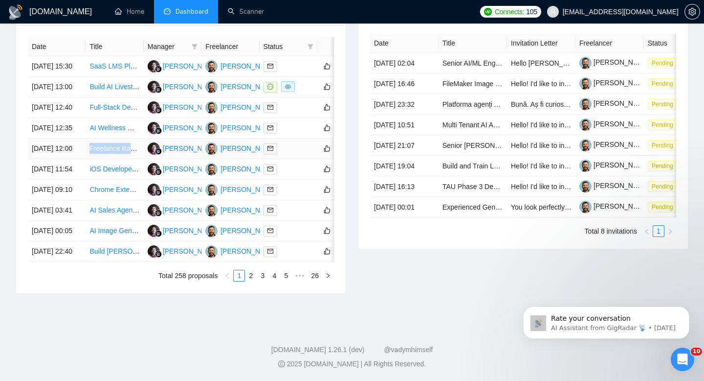
click at [73, 138] on td "19 Sep, 2025 12:00" at bounding box center [57, 148] width 58 height 21
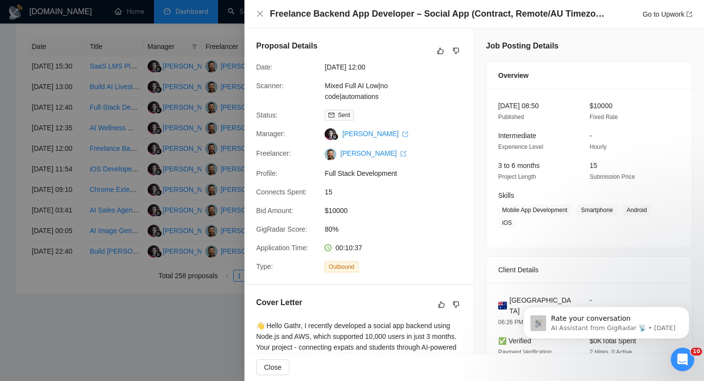
scroll to position [37, 0]
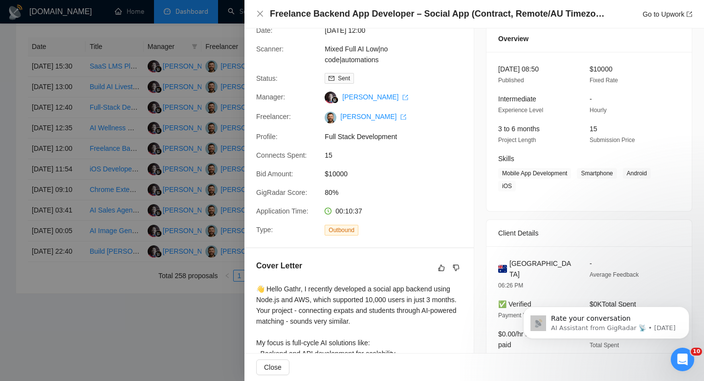
click at [524, 250] on div "Australia 06:26 PM - Average Feedback ✅ Verified Payment Verification $0K Total…" at bounding box center [589, 313] width 205 height 135
click at [524, 253] on div "Australia 06:26 PM - Average Feedback ✅ Verified Payment Verification $0K Total…" at bounding box center [589, 313] width 205 height 135
click at [525, 265] on span "Australia" at bounding box center [542, 269] width 65 height 22
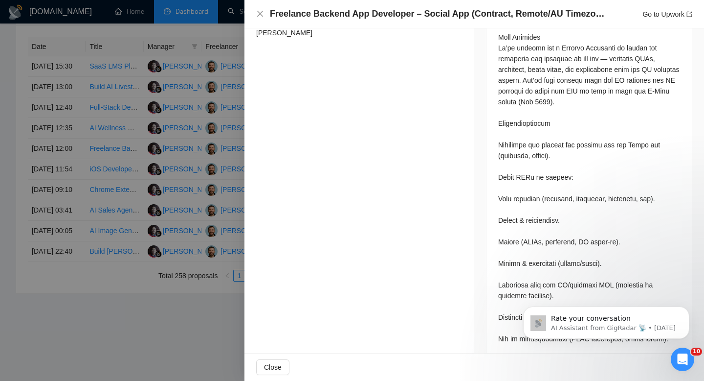
scroll to position [569, 0]
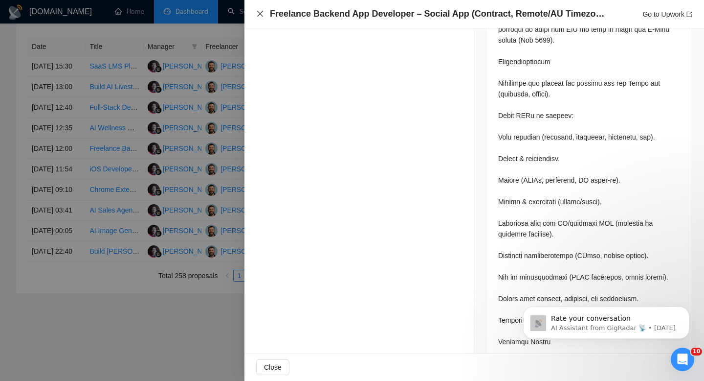
click at [262, 14] on icon "close" at bounding box center [260, 14] width 8 height 8
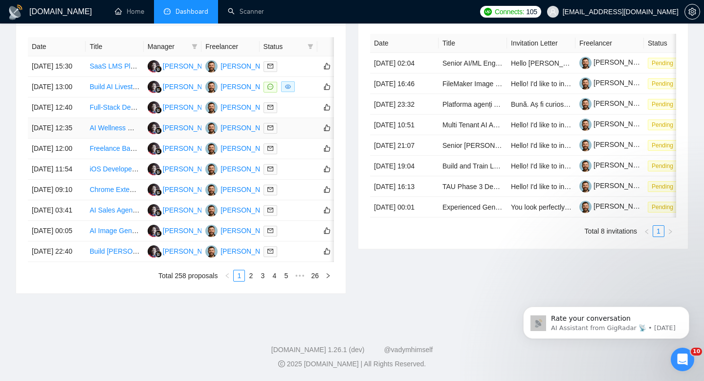
scroll to position [458, 0]
click at [89, 118] on td "AI Wellness Mobile App Development" at bounding box center [115, 128] width 58 height 21
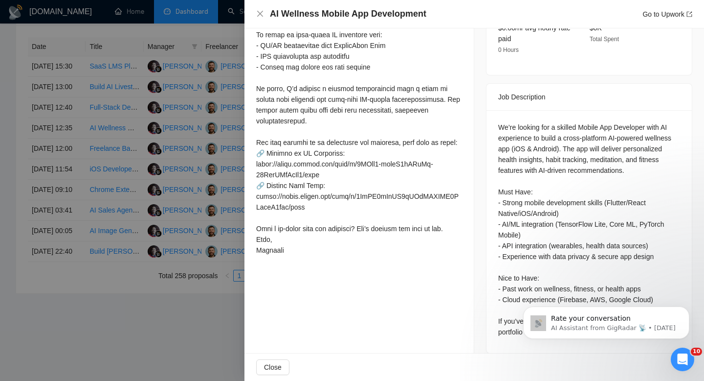
click at [337, 17] on h4 "AI Wellness Mobile App Development" at bounding box center [348, 14] width 157 height 12
click at [259, 15] on icon "close" at bounding box center [260, 14] width 6 height 6
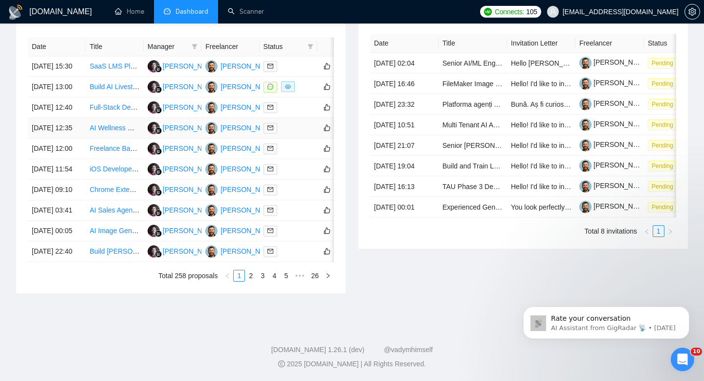
click at [66, 118] on td "19 Sep, 2025 12:35" at bounding box center [57, 128] width 58 height 21
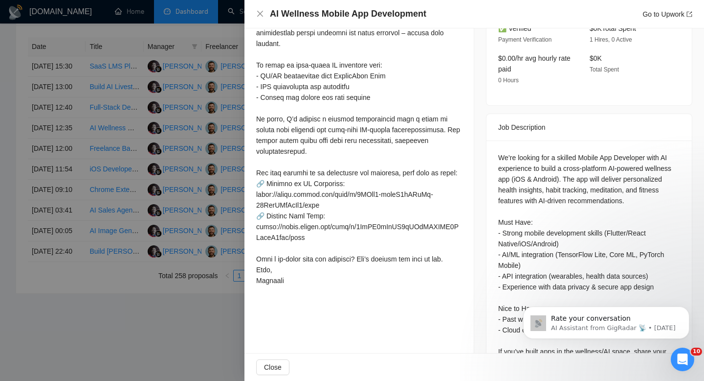
scroll to position [73, 0]
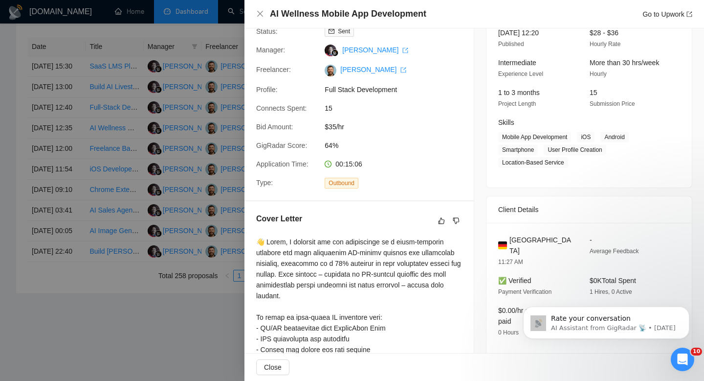
click at [521, 235] on span "Germany" at bounding box center [542, 245] width 65 height 22
click at [255, 10] on div "AI Wellness Mobile App Development Go to Upwork" at bounding box center [475, 14] width 460 height 28
click at [262, 10] on icon "close" at bounding box center [260, 14] width 8 height 8
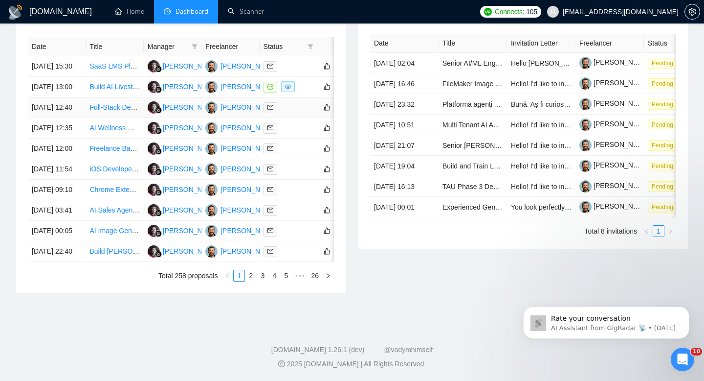
click at [58, 97] on td "19 Sep, 2025 12:40" at bounding box center [57, 107] width 58 height 21
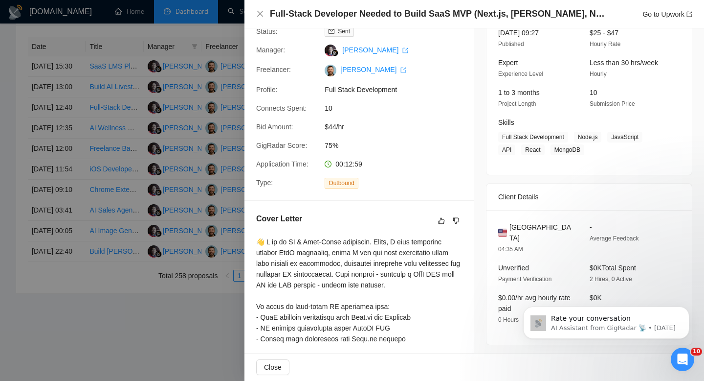
click at [374, 12] on h4 "Full-Stack Developer Needed to Build SaaS MVP (Next.js, Tailwind, Node.js, AI/P…" at bounding box center [439, 14] width 338 height 12
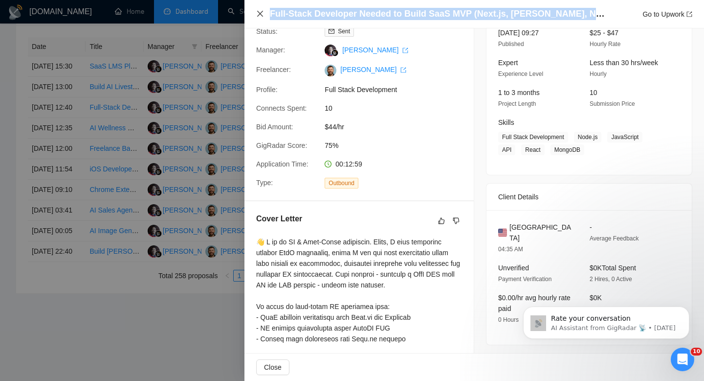
click at [260, 12] on icon "close" at bounding box center [260, 14] width 8 height 8
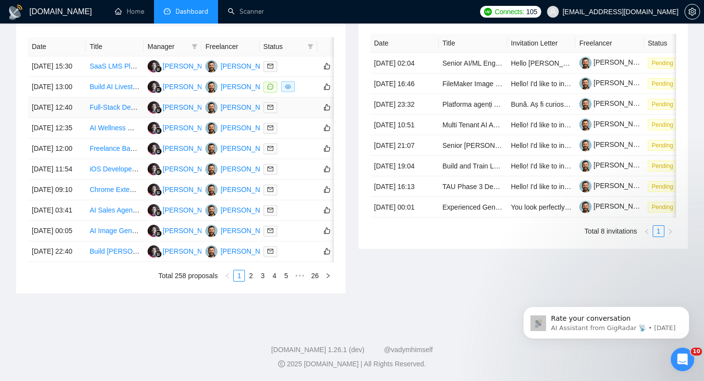
click at [83, 97] on td "19 Sep, 2025 12:40" at bounding box center [57, 107] width 58 height 21
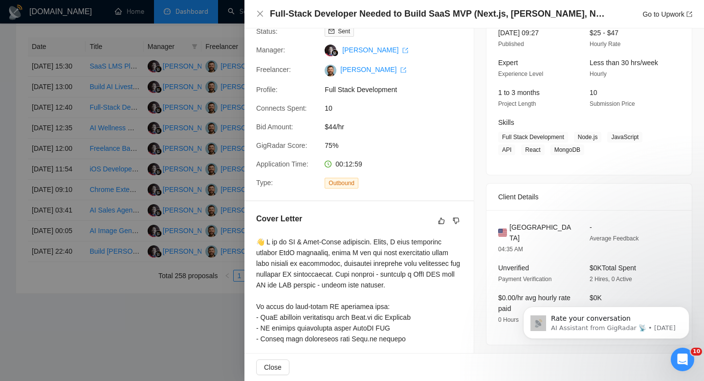
click at [532, 227] on span "United States" at bounding box center [542, 233] width 65 height 22
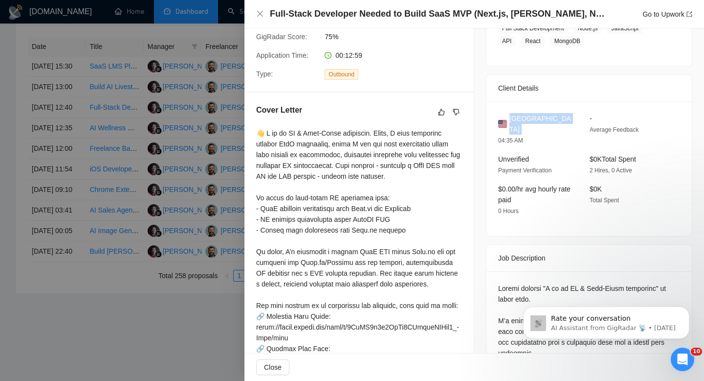
scroll to position [665, 0]
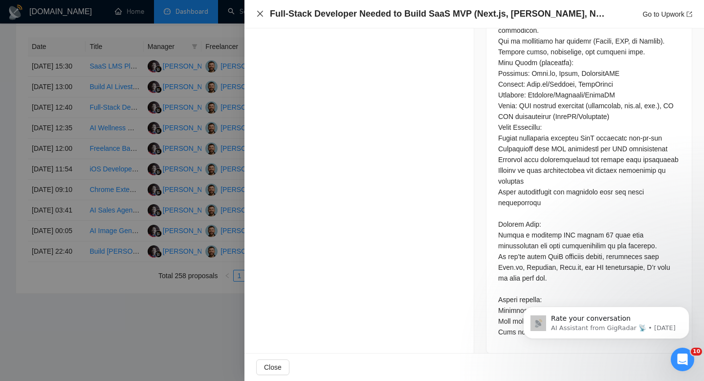
click at [261, 17] on icon "close" at bounding box center [260, 14] width 8 height 8
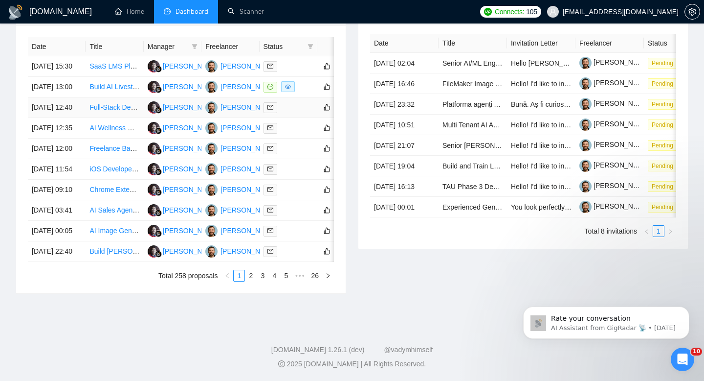
scroll to position [415, 0]
click at [85, 97] on td "19 Sep, 2025 13:00" at bounding box center [57, 87] width 58 height 21
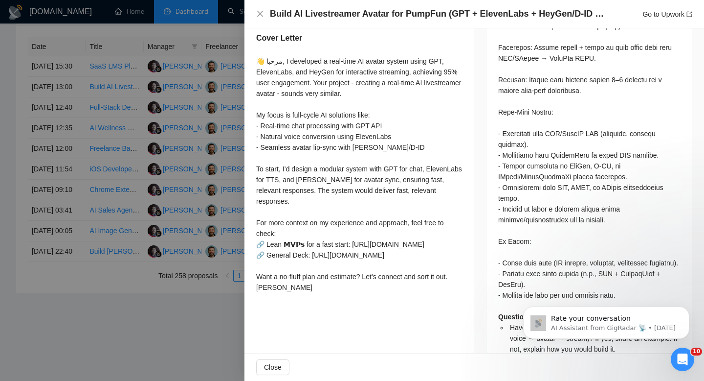
click at [349, 17] on h4 "Build AI Livestreamer Avatar for PumpFun (GPT + ElevenLabs + HeyGen/D-ID + OBS …" at bounding box center [439, 14] width 338 height 12
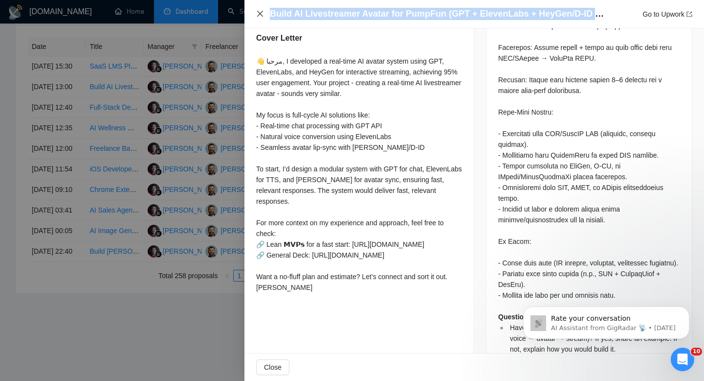
click at [261, 14] on icon "close" at bounding box center [260, 14] width 8 height 8
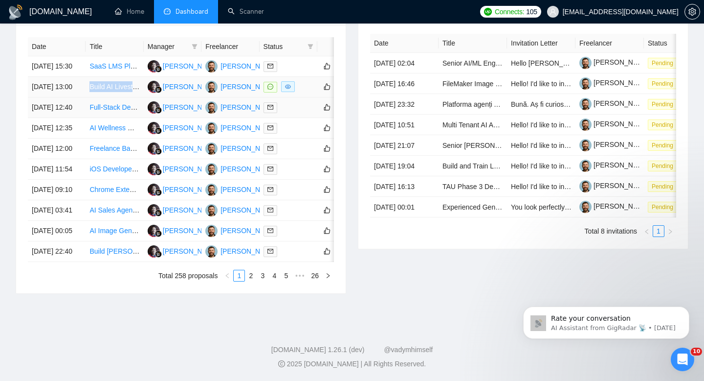
click at [76, 82] on td "19 Sep, 2025 13:00" at bounding box center [57, 87] width 58 height 21
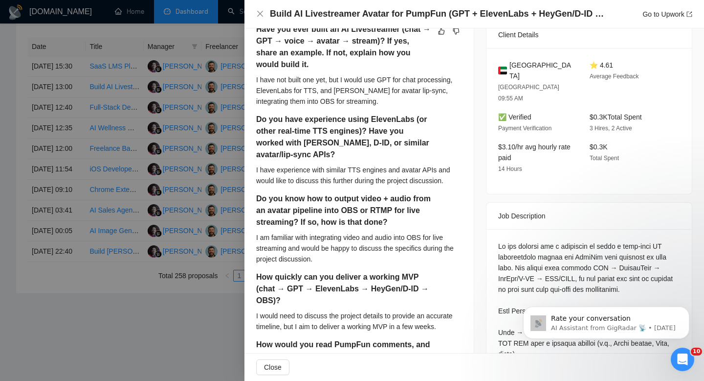
scroll to position [260, 0]
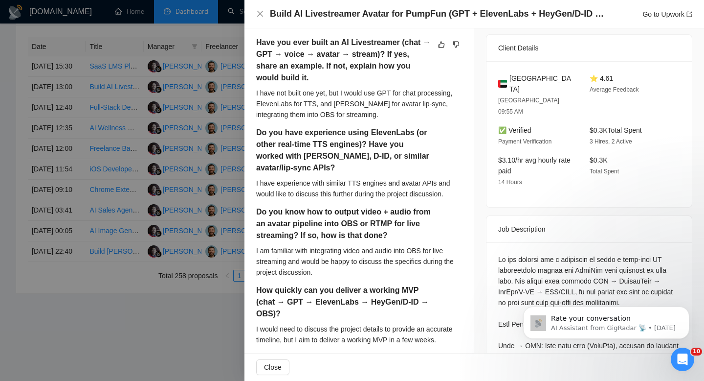
drag, startPoint x: 540, startPoint y: 92, endPoint x: 506, endPoint y: 78, distance: 36.6
click at [506, 78] on div "United Arab Emirates" at bounding box center [537, 84] width 76 height 22
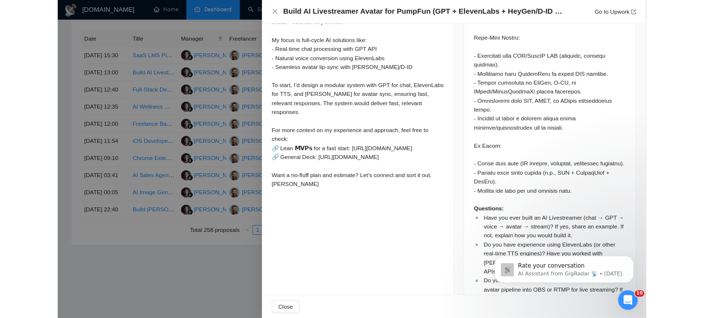
scroll to position [685, 0]
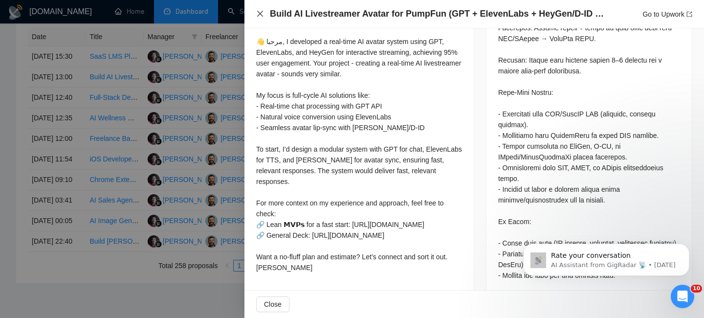
click at [259, 12] on icon "close" at bounding box center [260, 14] width 8 height 8
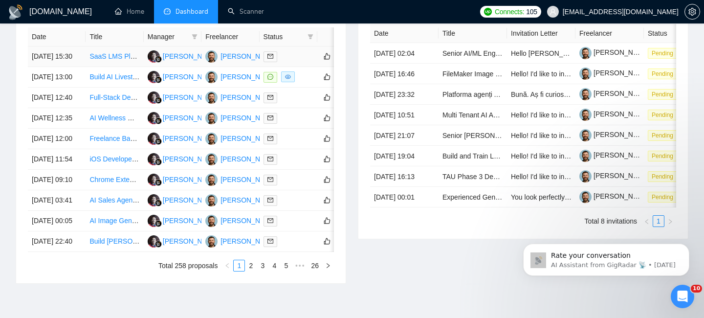
click at [81, 67] on td "19 Sep, 2025 15:30" at bounding box center [57, 56] width 58 height 21
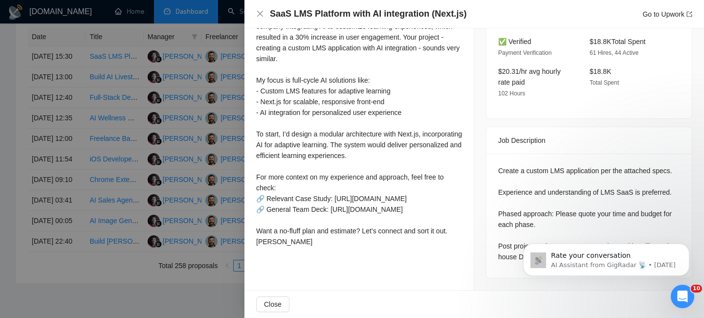
scroll to position [325, 0]
click at [303, 20] on h4 "SaaS LMS Platform with AI integration (Next.js)" at bounding box center [368, 14] width 197 height 12
click at [303, 12] on h4 "SaaS LMS Platform with AI integration (Next.js)" at bounding box center [368, 14] width 197 height 12
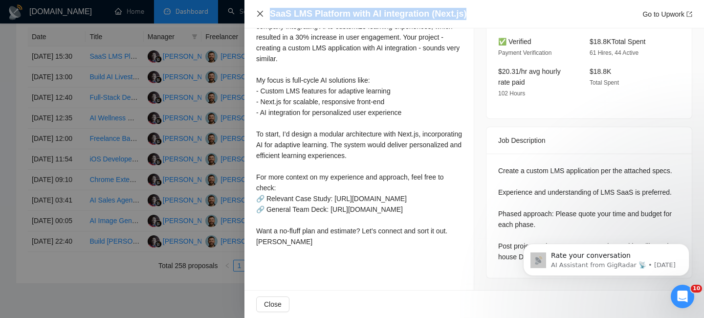
click at [258, 12] on icon "close" at bounding box center [260, 14] width 8 height 8
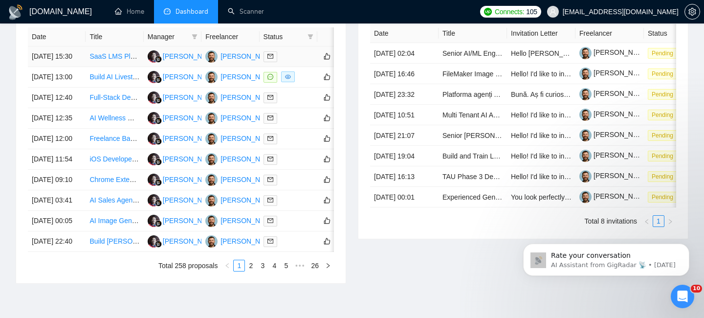
click at [73, 61] on td "19 Sep, 2025 15:30" at bounding box center [57, 56] width 58 height 21
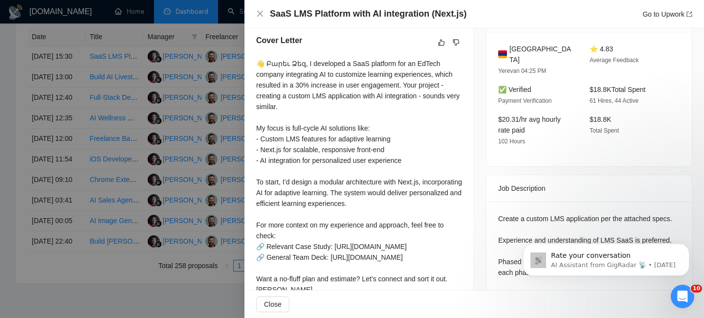
scroll to position [223, 0]
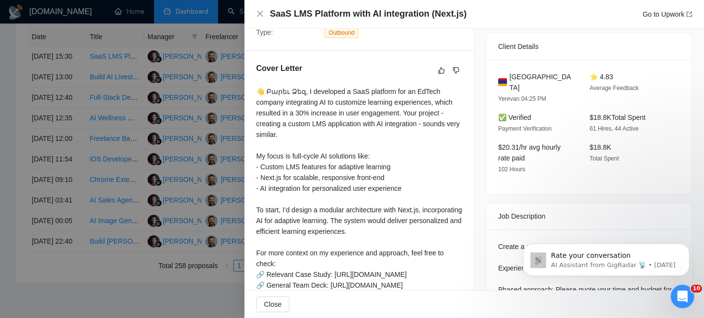
click at [517, 77] on span "Armenia" at bounding box center [542, 82] width 65 height 22
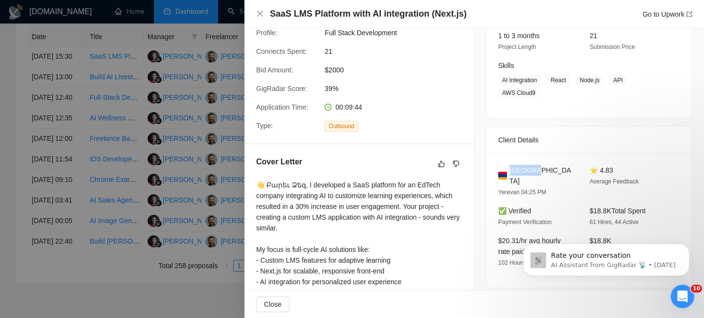
scroll to position [0, 0]
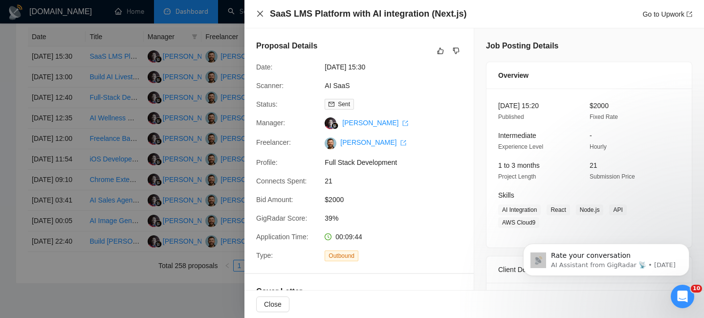
click at [257, 15] on icon "close" at bounding box center [260, 14] width 8 height 8
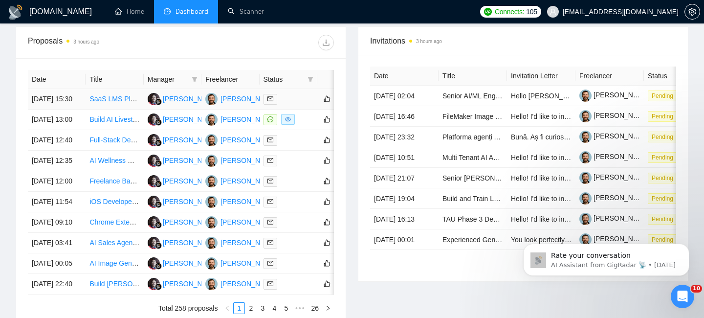
scroll to position [356, 0]
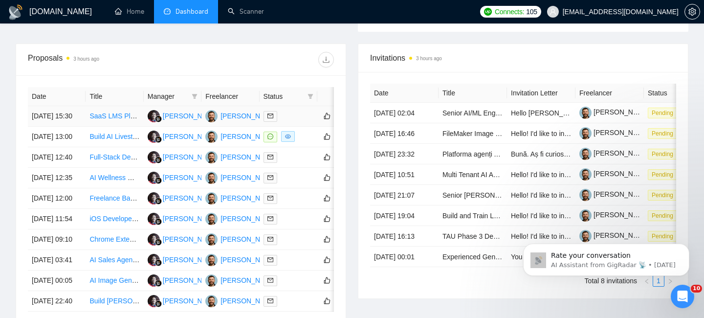
click at [89, 120] on td "SaaS LMS Platform with AI integration (Next.js)" at bounding box center [115, 116] width 58 height 21
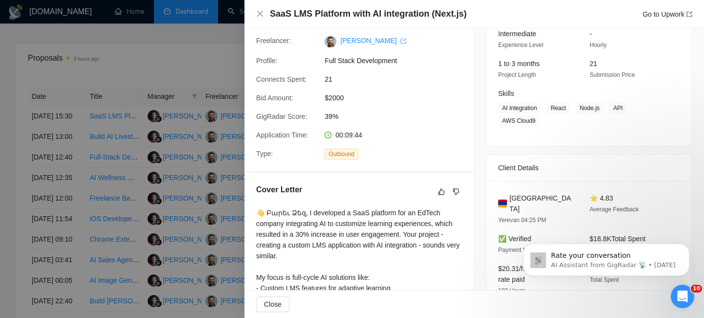
scroll to position [186, 0]
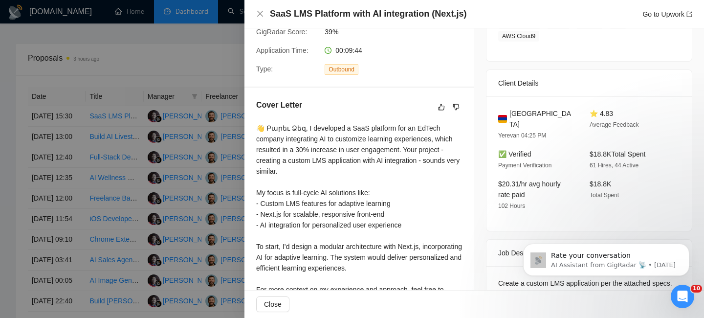
click at [257, 8] on div "SaaS LMS Platform with AI integration (Next.js) Go to Upwork" at bounding box center [474, 14] width 436 height 12
click at [261, 14] on icon "close" at bounding box center [260, 14] width 8 height 8
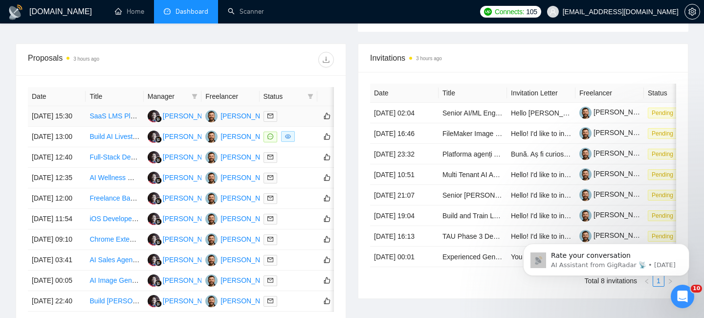
scroll to position [358, 0]
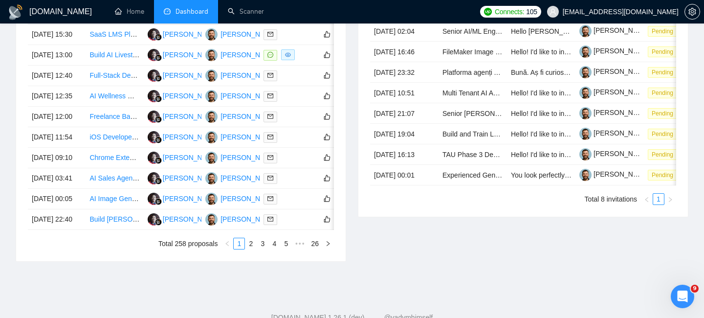
scroll to position [440, 0]
